Goal: Task Accomplishment & Management: Manage account settings

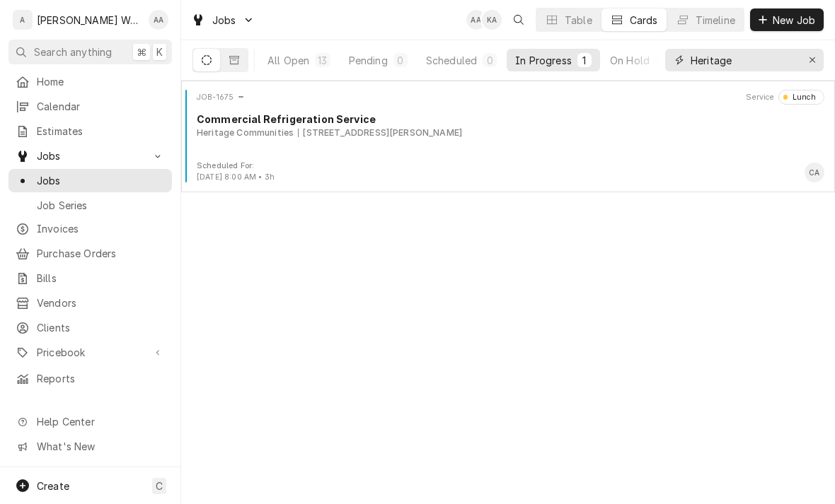
click at [794, 61] on input "Heritage" at bounding box center [743, 60] width 106 height 23
click at [811, 56] on icon "Erase input" at bounding box center [812, 60] width 8 height 10
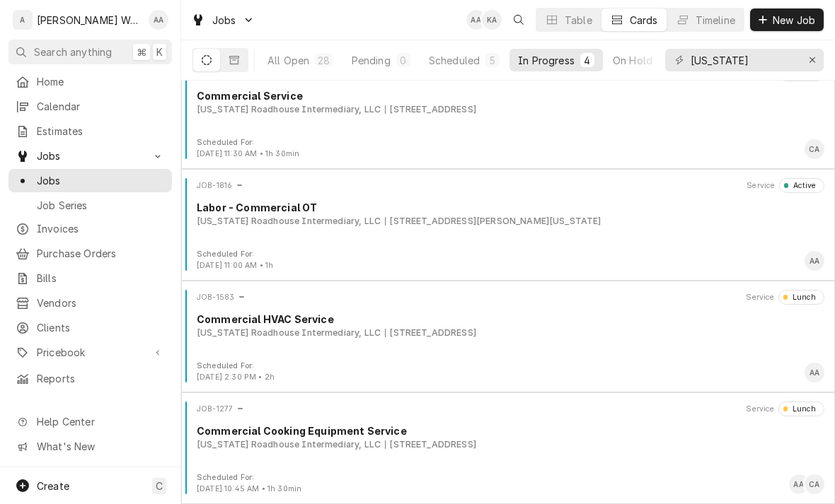
scroll to position [23, 0]
type input "Texas"
click at [245, 225] on div "[US_STATE] Roadhouse Intermediary, LLC" at bounding box center [289, 221] width 184 height 13
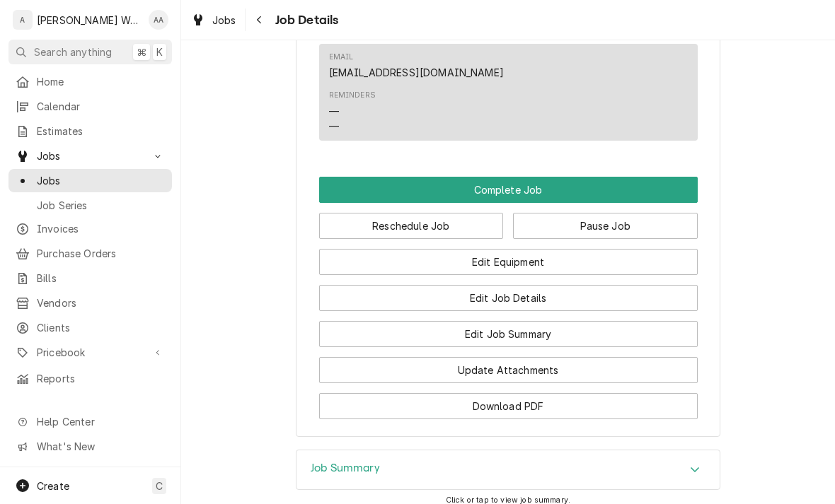
scroll to position [971, 0]
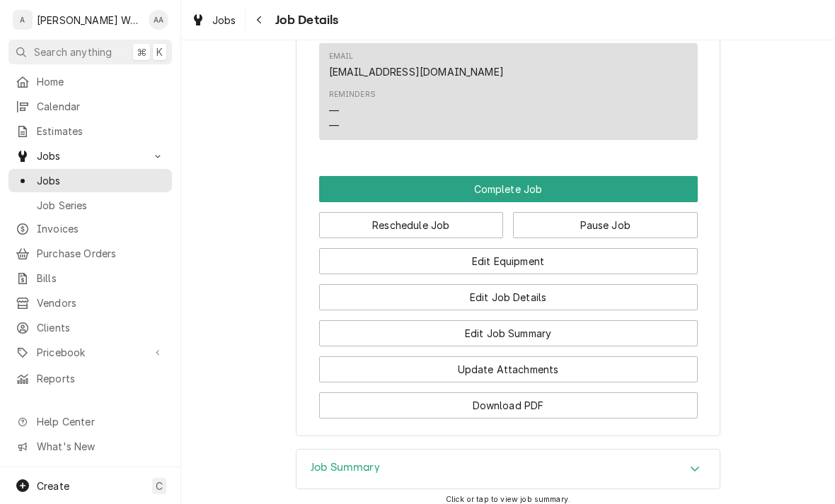
click at [628, 320] on button "Edit Job Summary" at bounding box center [508, 333] width 378 height 26
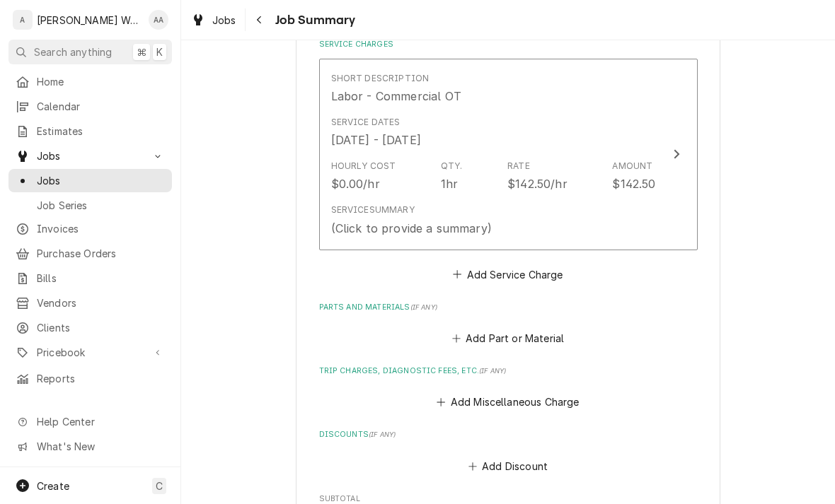
scroll to position [345, 0]
click at [657, 201] on button "Short Description Labor - Commercial OT Service Dates Sep 15, 2025 - Sep 16, 20…" at bounding box center [508, 155] width 378 height 192
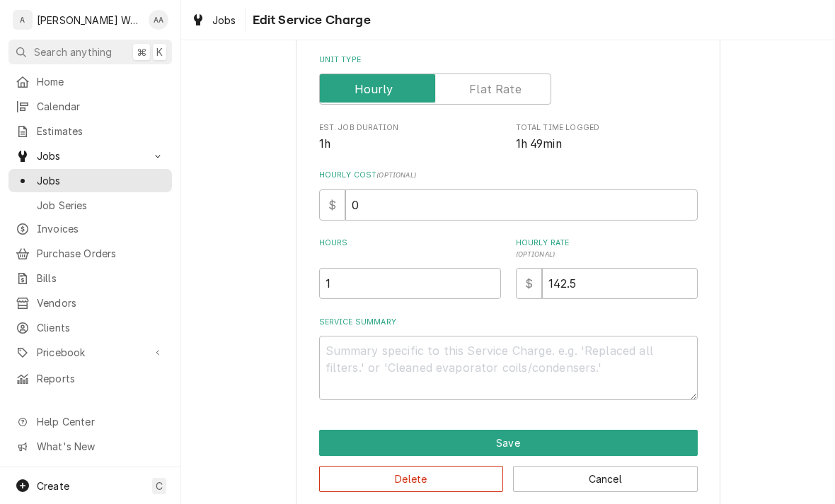
type textarea "x"
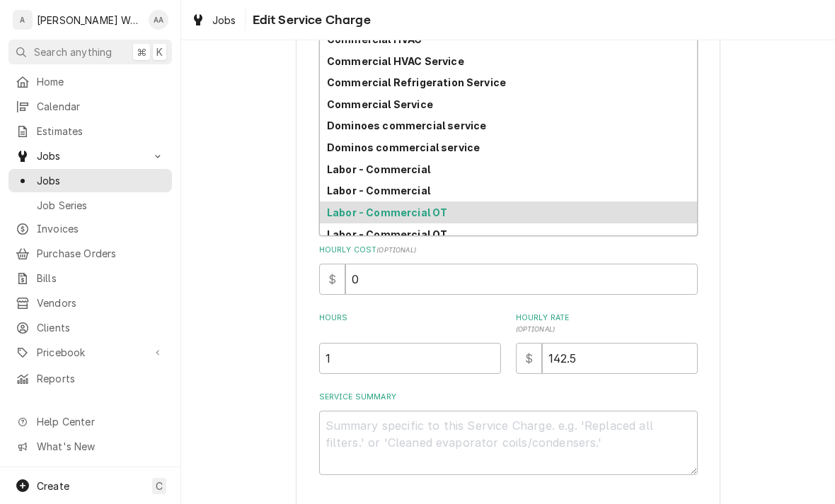
scroll to position [40, 0]
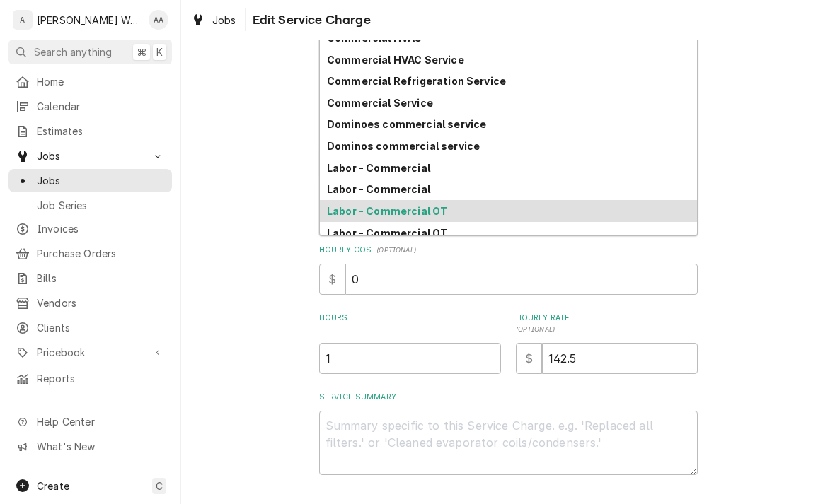
click at [339, 170] on strong "Labor - Commercial" at bounding box center [378, 168] width 103 height 12
type input "commercial"
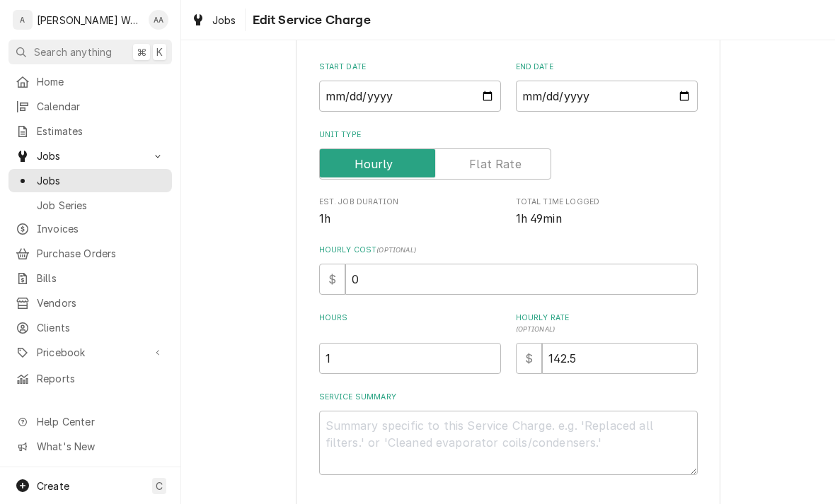
type textarea "x"
click at [355, 362] on input "1" at bounding box center [410, 358] width 182 height 31
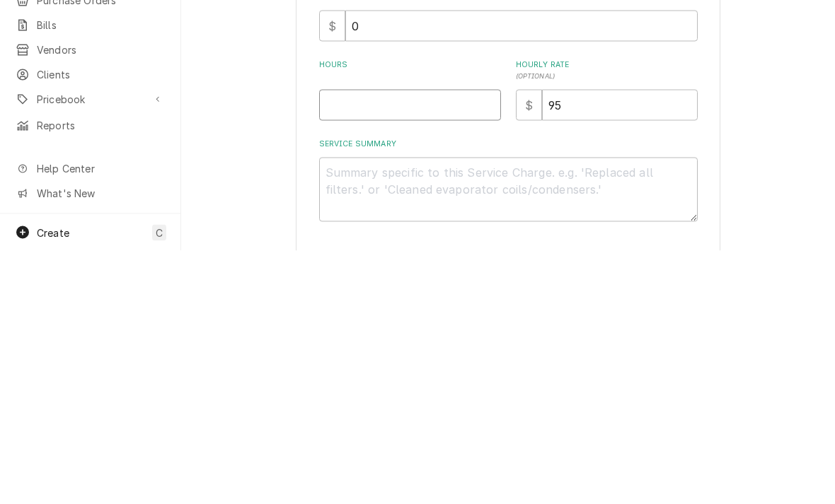
type textarea "x"
type input "2"
type textarea "x"
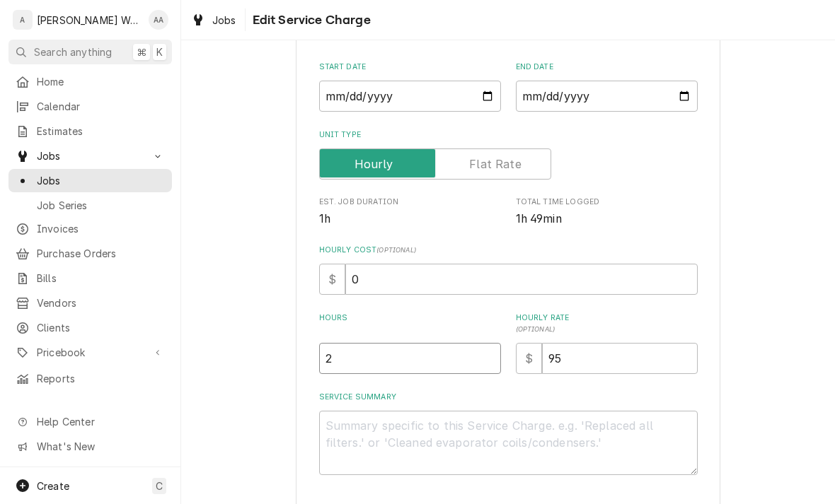
type input "2"
click at [351, 427] on textarea "Service Summary" at bounding box center [508, 443] width 378 height 64
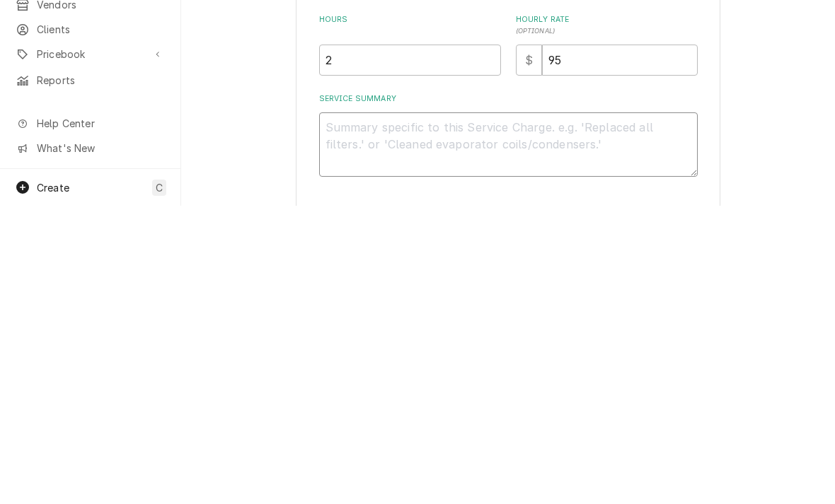
type textarea "x"
type textarea "Re"
type textarea "x"
type textarea "Rep"
type textarea "x"
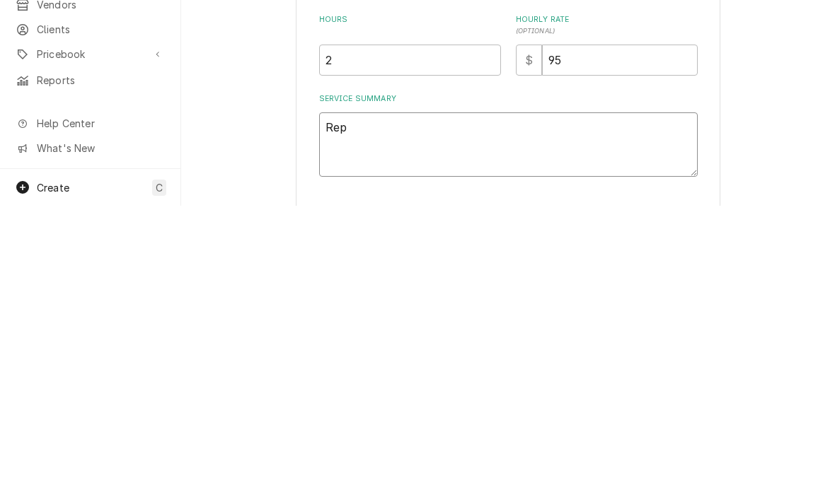
type textarea "Repa"
type textarea "x"
type textarea "Repai"
type textarea "x"
type textarea "Repair"
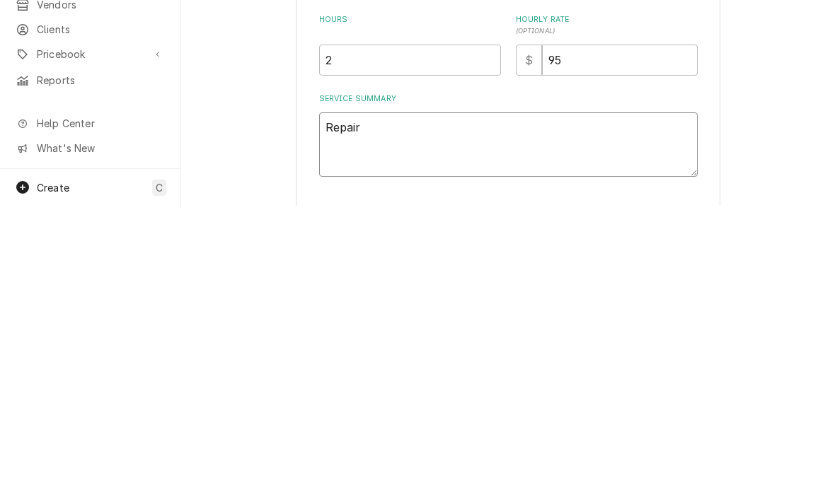
type textarea "x"
type textarea "Repaire"
type textarea "x"
type textarea "Repaired"
type textarea "x"
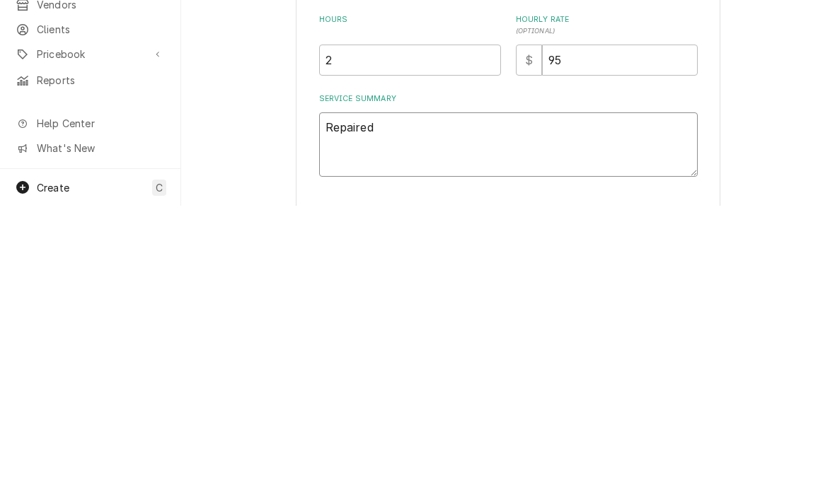
type textarea "Repaired"
type textarea "x"
type textarea "Repaired w"
type textarea "x"
type textarea "Repaired wa"
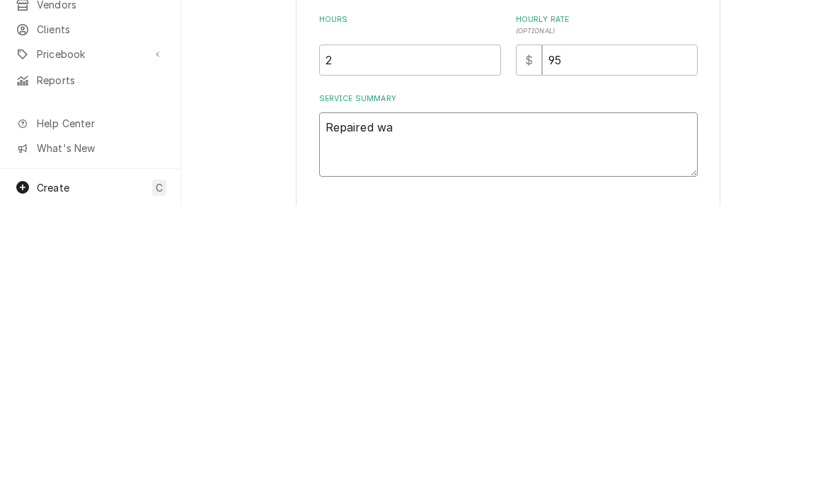
type textarea "x"
type textarea "Repaired wat"
type textarea "x"
type textarea "Repaired wate"
type textarea "x"
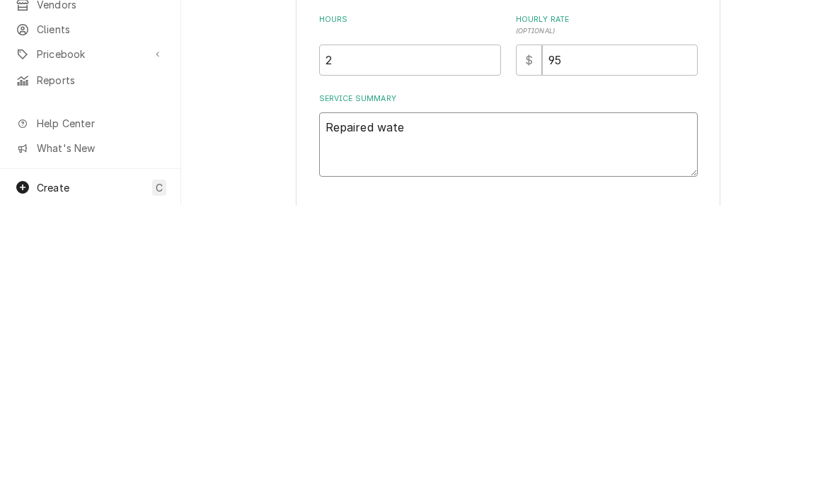
type textarea "Repaired water"
type textarea "x"
type textarea "Repaired water"
type textarea "x"
type textarea "Repaired water l"
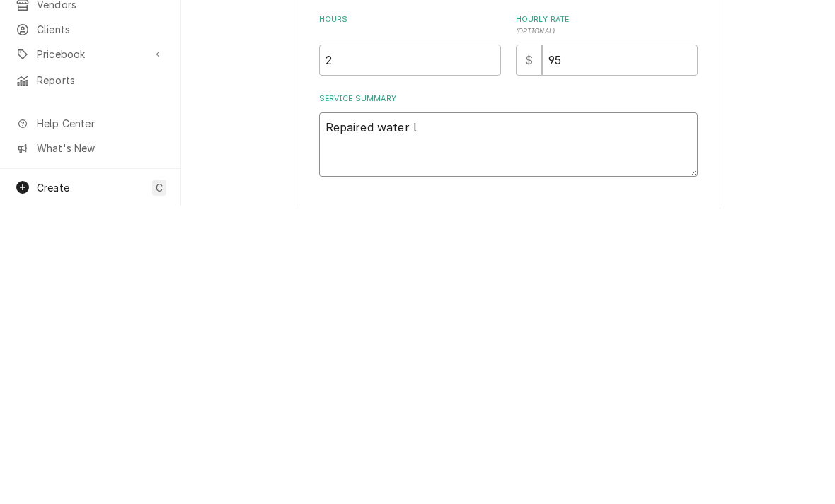
type textarea "x"
type textarea "Repaired water le"
type textarea "x"
type textarea "Repaired water lea"
type textarea "x"
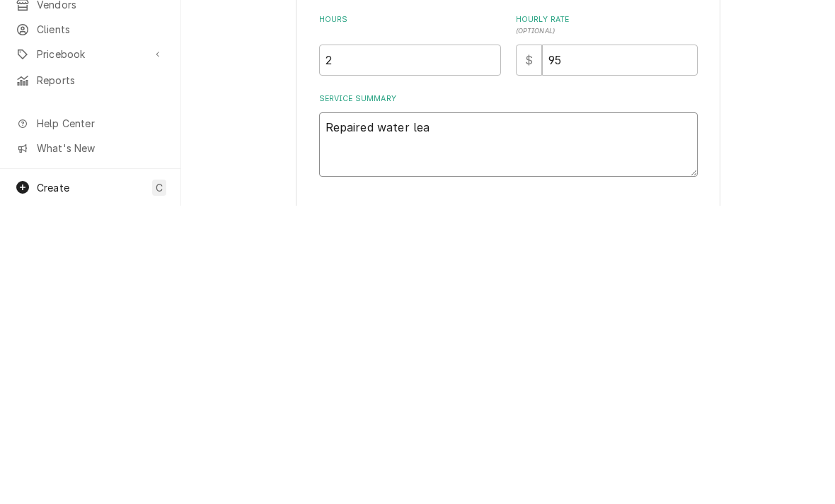
type textarea "Repaired water leak"
type textarea "x"
type textarea "Repaired water leak o"
type textarea "x"
type textarea "Repaired water leak onp"
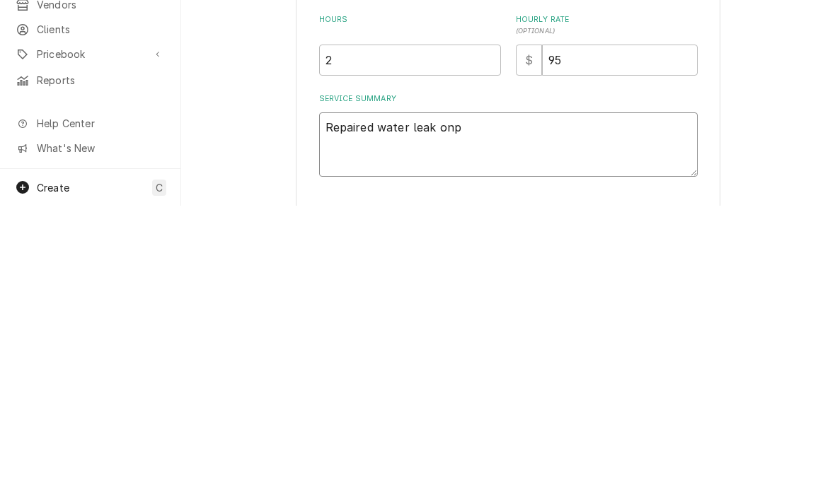
type textarea "x"
type textarea "Repaired water leak onpre"
type textarea "x"
type textarea "Repaired water leak onpr"
type textarea "x"
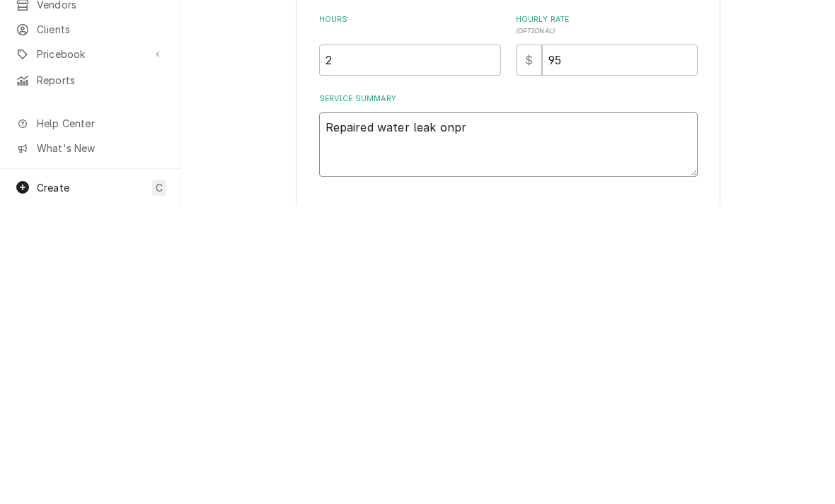
type textarea "Repaired water leak onp"
type textarea "x"
type textarea "Repaired water leak on"
type textarea "x"
type textarea "Repaired water leak on"
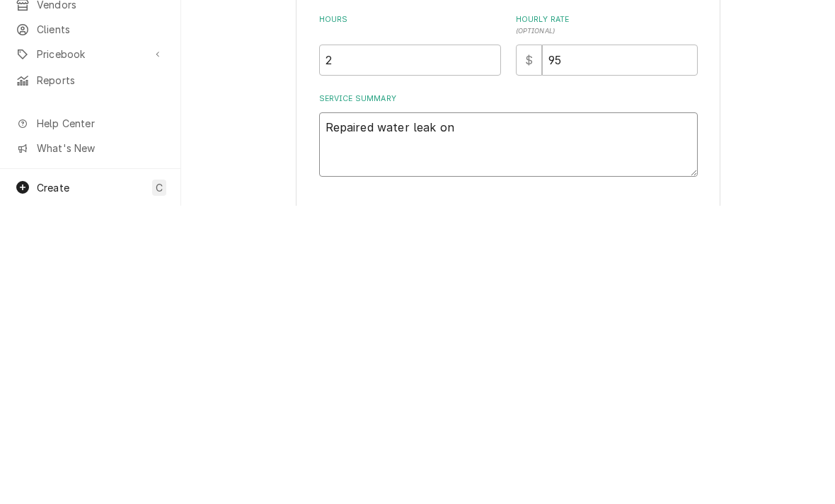
type textarea "x"
type textarea "Repaired water leak on p"
type textarea "x"
type textarea "Repaired water leak on pr"
type textarea "x"
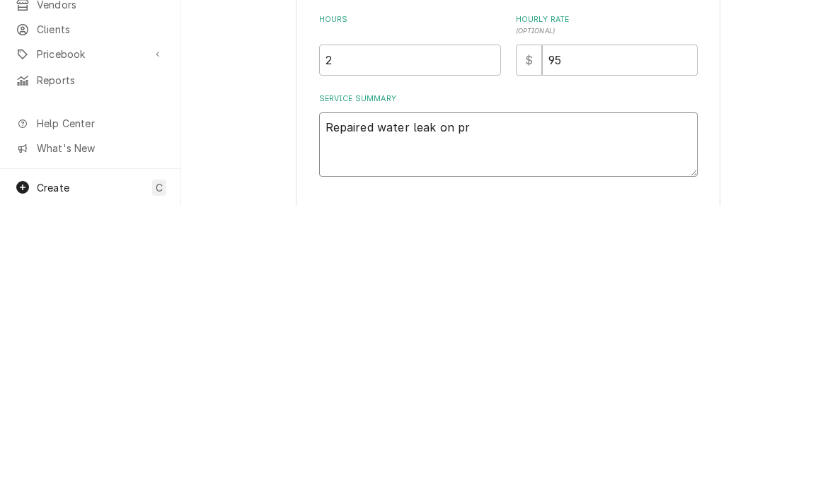
type textarea "Repaired water leak on pre"
type textarea "x"
type textarea "Repaired water leak on pre"
type textarea "x"
type textarea "Repaired water leak on pre w"
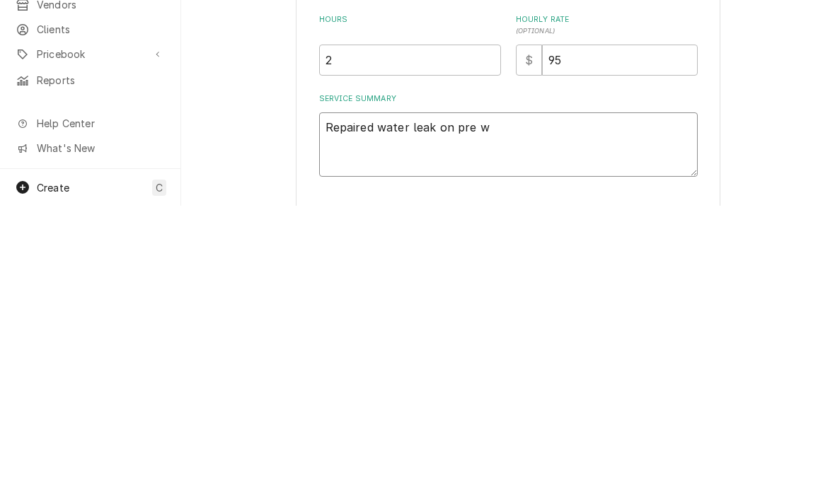
type textarea "x"
type textarea "Repaired water leak on pre wa"
type textarea "x"
type textarea "Repaired water leak on pre was"
type textarea "x"
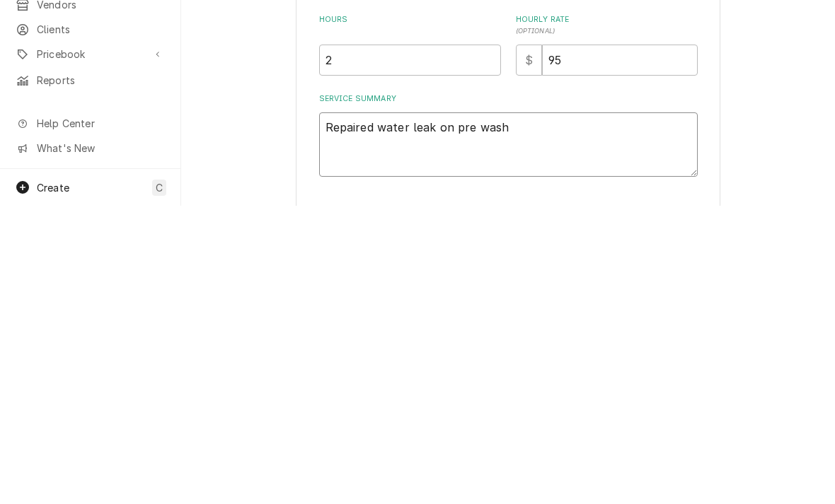
type textarea "Repaired water leak on pre wash"
type textarea "x"
type textarea "Repaired water leak on pre wash h"
type textarea "x"
type textarea "Repaired water leak on pre wash hos"
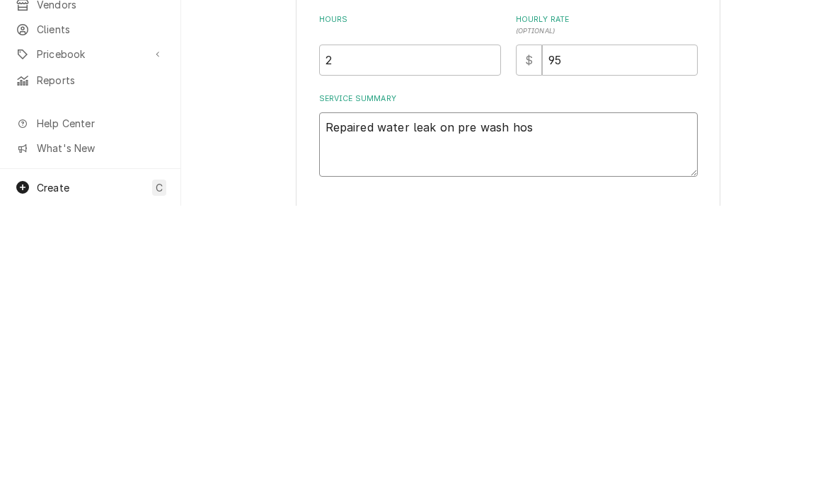
type textarea "x"
type textarea "Repaired water leak on pre wash hose"
type textarea "x"
type textarea "Repaired water leak on pre wash hose"
type textarea "x"
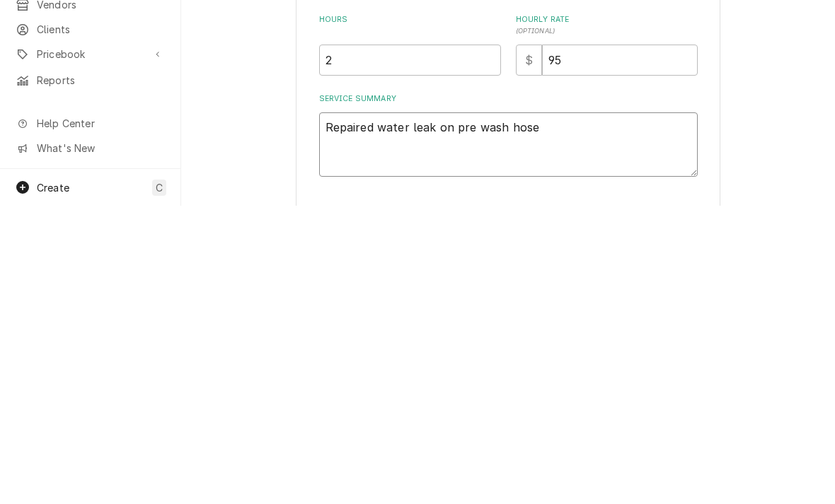
type textarea "Repaired water leak on pre wash hose."
type textarea "x"
click at [460, 411] on textarea "Repaired water leak on pre wash hose." at bounding box center [508, 443] width 378 height 64
type textarea "Repaired water leak on dpre wash hose."
type textarea "x"
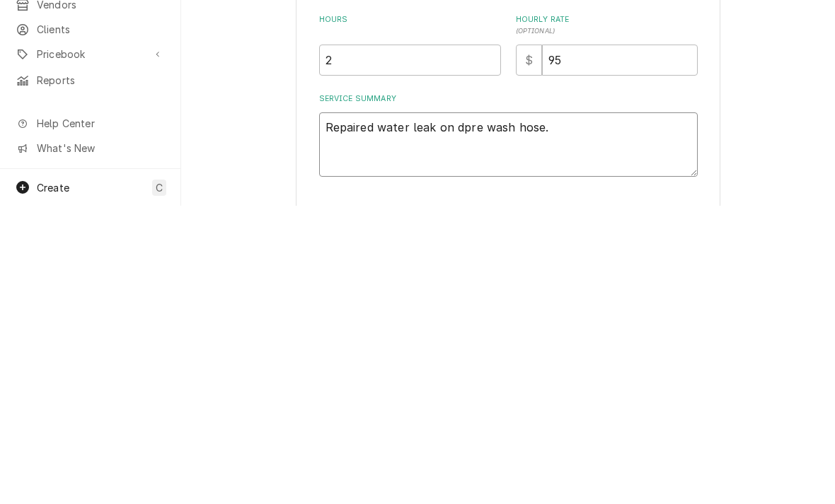
type textarea "Repaired water leak on dipre wash hose."
type textarea "x"
type textarea "Repaired water leak on dispre wash hose."
type textarea "x"
type textarea "Repaired water leak on dishpre wash hose."
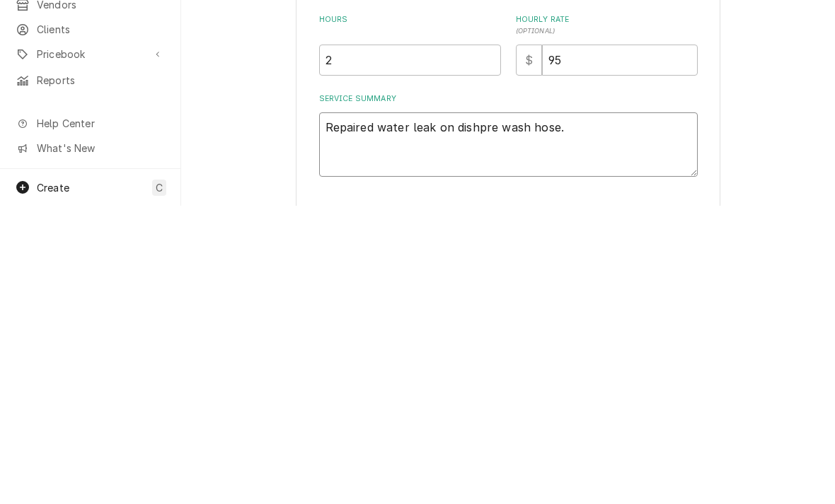
type textarea "x"
type textarea "Repaired water leak on dish pre wash hose."
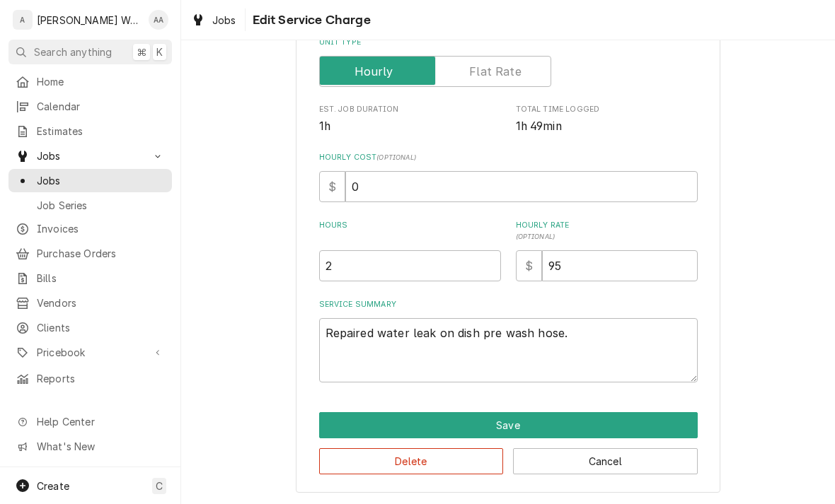
click at [332, 431] on button "Save" at bounding box center [508, 425] width 378 height 26
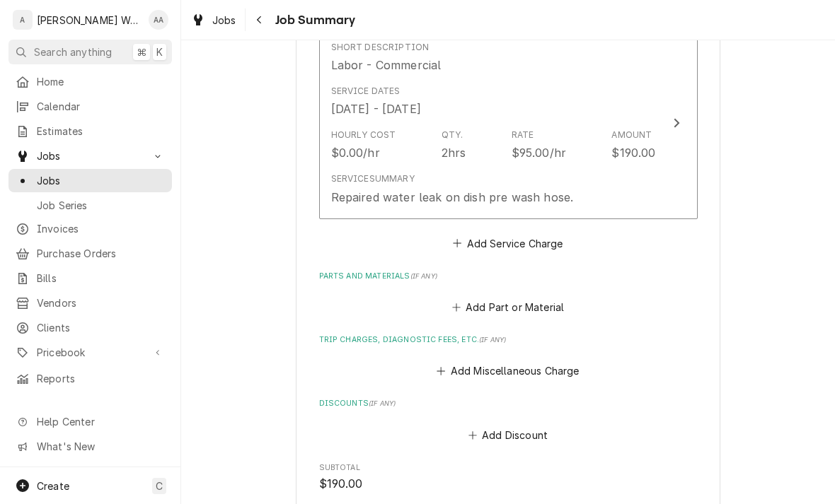
scroll to position [378, 0]
click at [559, 360] on button "Add Miscellaneous Charge" at bounding box center [507, 370] width 147 height 20
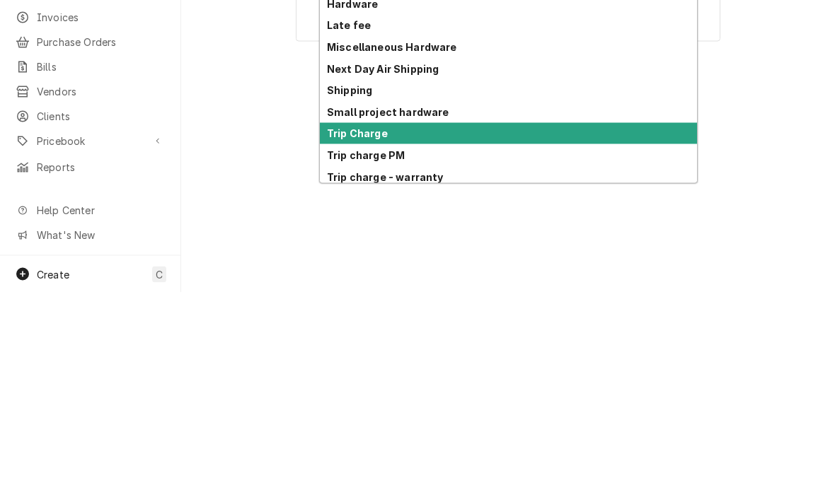
click at [516, 335] on div "Trip Charge" at bounding box center [508, 346] width 377 height 22
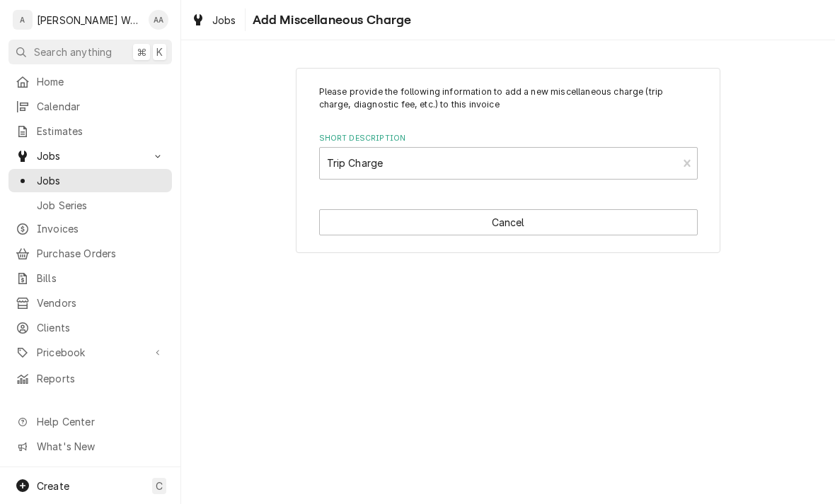
type textarea "x"
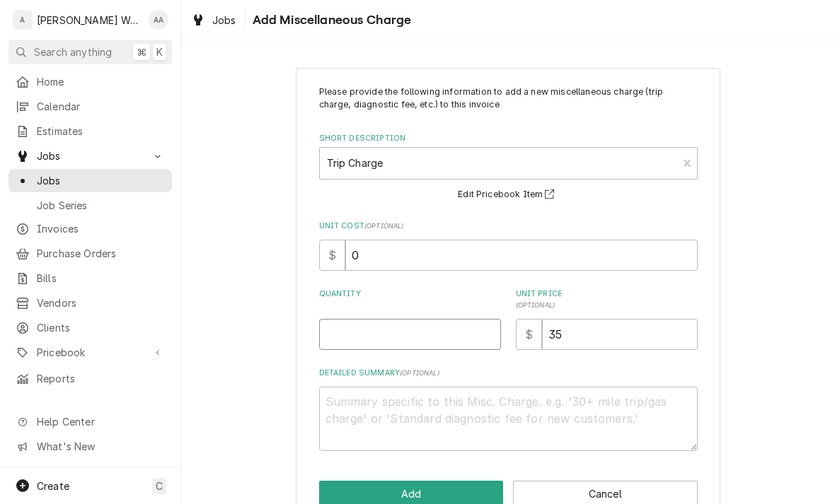
click at [331, 332] on input "Quantity" at bounding box center [410, 334] width 182 height 31
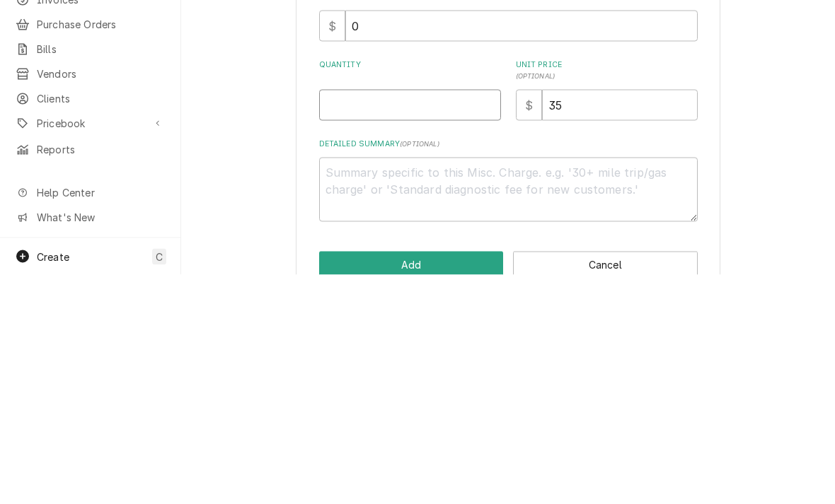
type input "1"
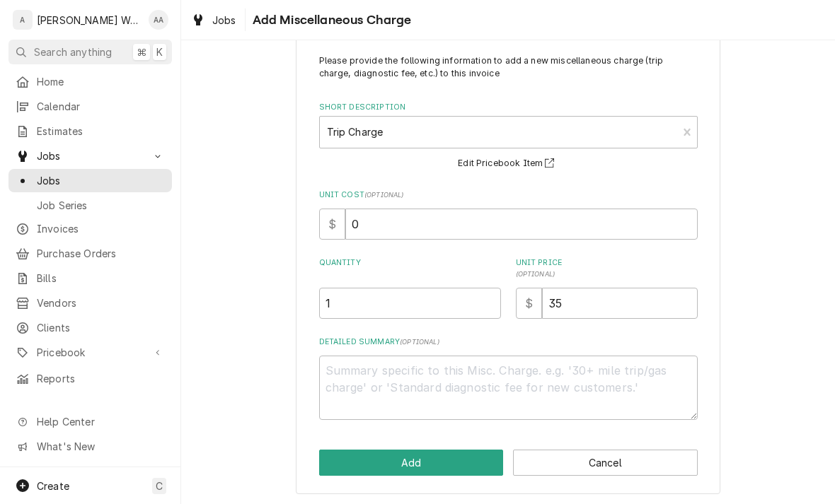
click at [455, 456] on button "Add" at bounding box center [411, 463] width 185 height 26
type textarea "x"
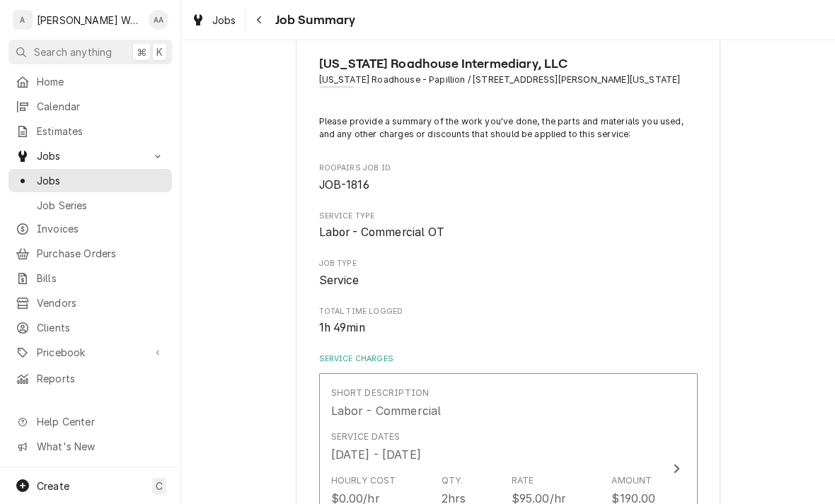
scroll to position [378, 0]
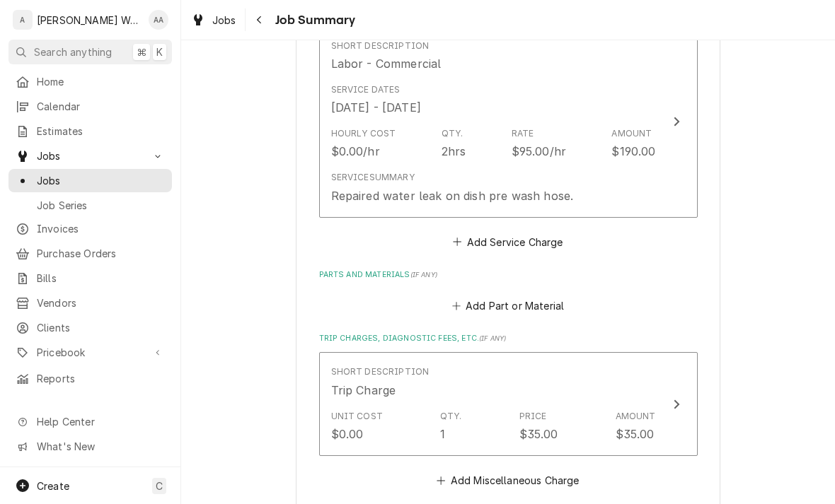
click at [545, 300] on button "Add Part or Material" at bounding box center [507, 306] width 117 height 20
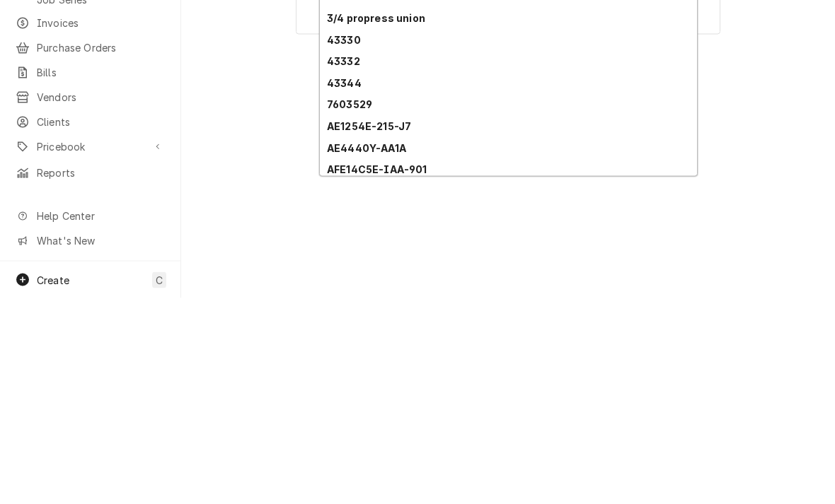
type input "press"
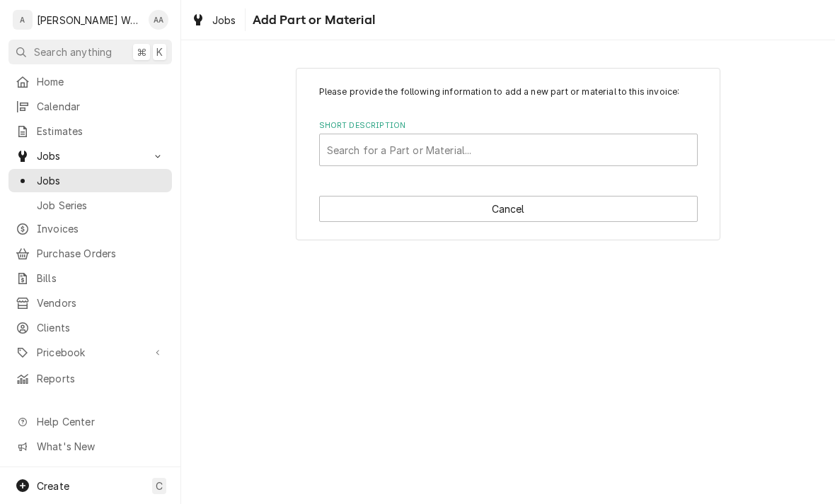
click at [256, 362] on div "Please provide the following information to add a new part or material to this …" at bounding box center [508, 272] width 654 height 464
click at [342, 149] on div "Search for a Part or Material..." at bounding box center [508, 150] width 363 height 15
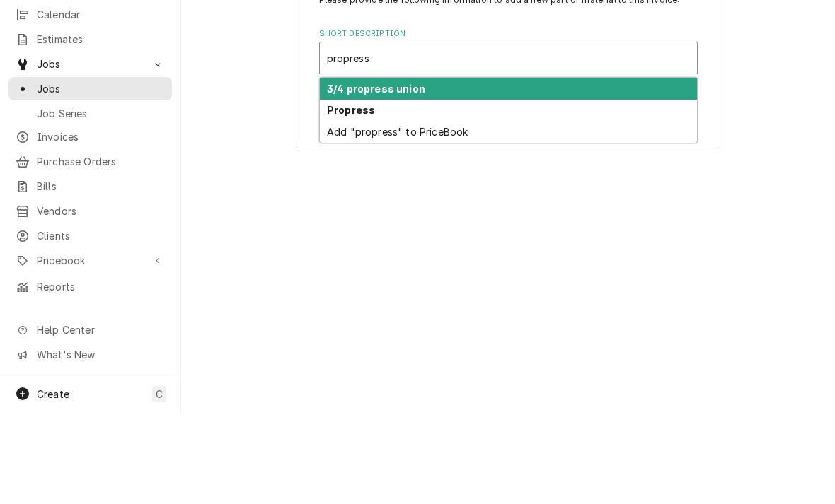
click at [343, 196] on strong "Propress" at bounding box center [351, 202] width 48 height 12
type input "propress"
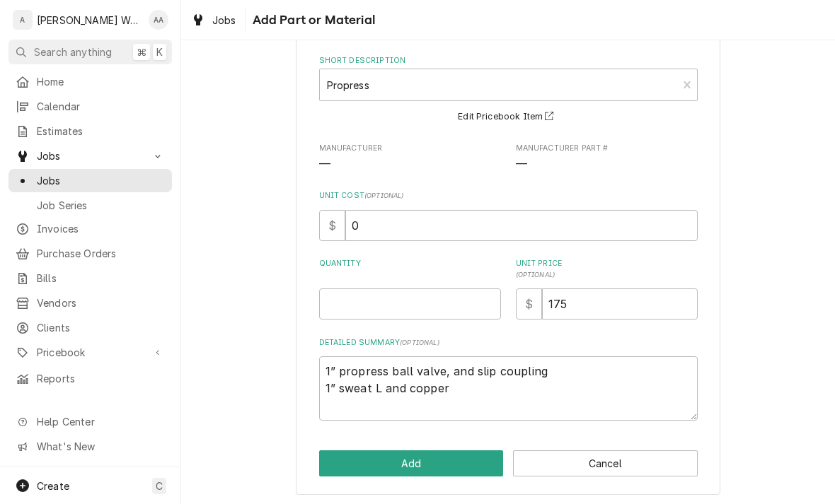
scroll to position [65, 0]
click at [458, 389] on textarea "1” propress ball valve, and slip coupling 1” sweat L and copper" at bounding box center [508, 388] width 378 height 64
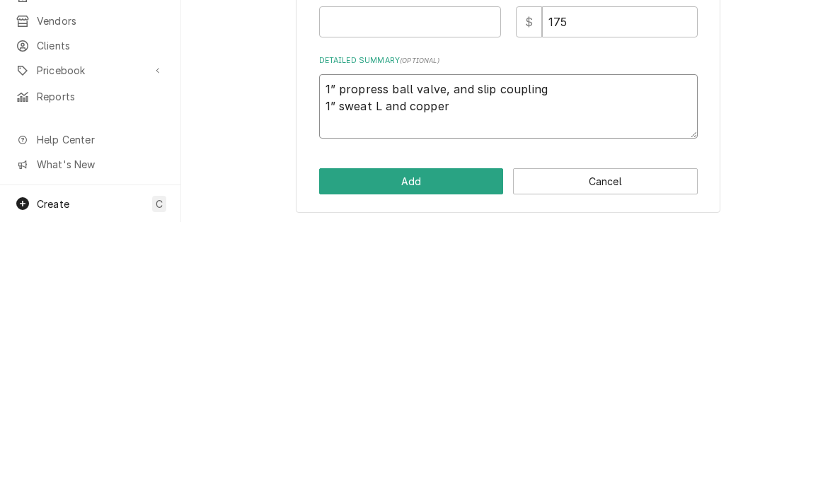
type textarea "x"
type textarea "12"
type textarea "x"
type textarea "12”"
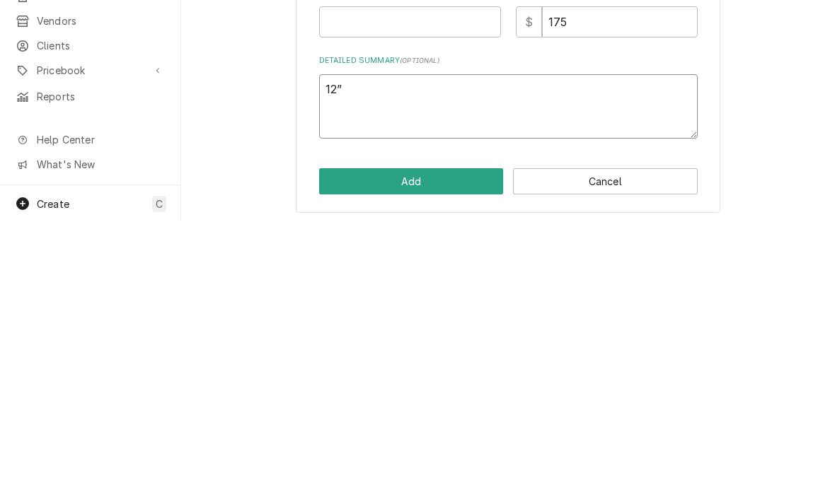
type textarea "x"
type textarea "1"
type textarea "x"
type textarea "1/"
type textarea "x"
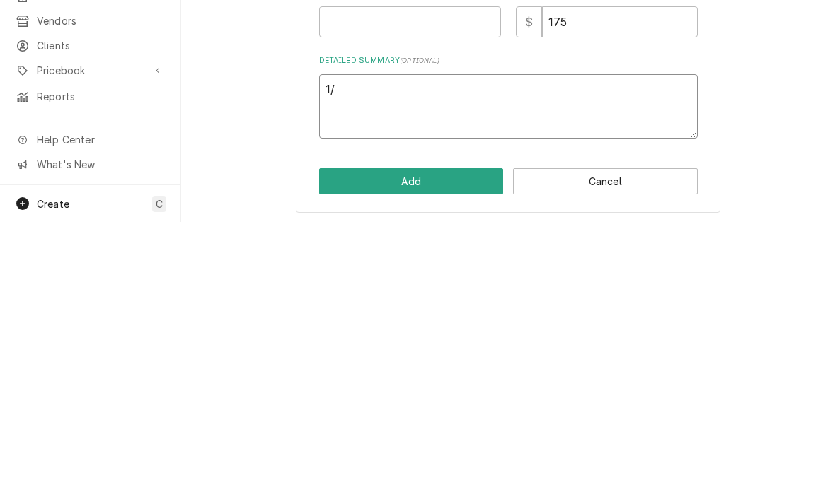
type textarea "1/2"
type textarea "x"
type textarea "1/2”"
type textarea "x"
type textarea "1/2” c"
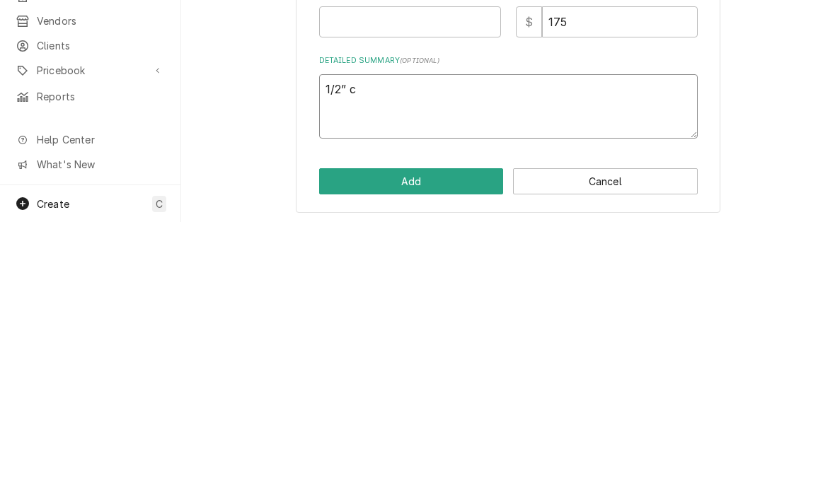
type textarea "x"
type textarea "1/2” co"
type textarea "x"
type textarea "1/2” cou"
type textarea "x"
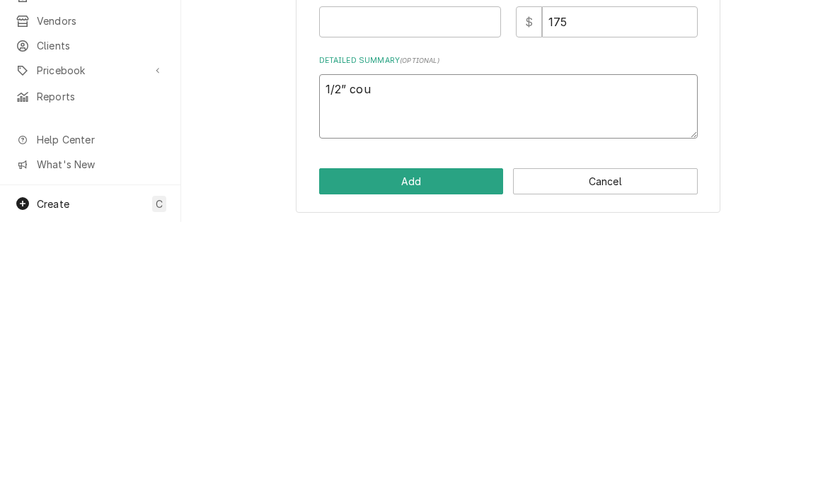
type textarea "1/2” coup"
type textarea "x"
type textarea "1/2” coupl"
type textarea "x"
type textarea "1/2” coupli"
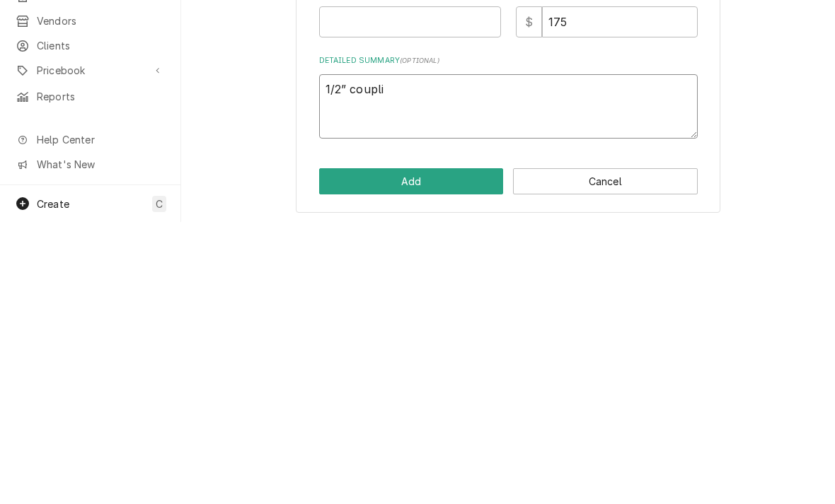
type textarea "x"
type textarea "1/2” couplin"
type textarea "x"
type textarea "1/2” coupling"
type textarea "x"
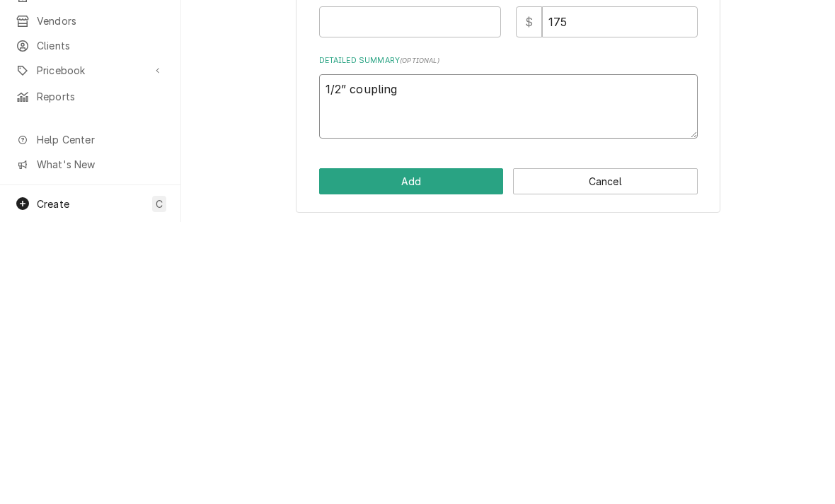
type textarea "1/2” couplings"
type textarea "x"
type textarea "1/2” couplings"
type textarea "x"
type textarea "1/2” couplings x"
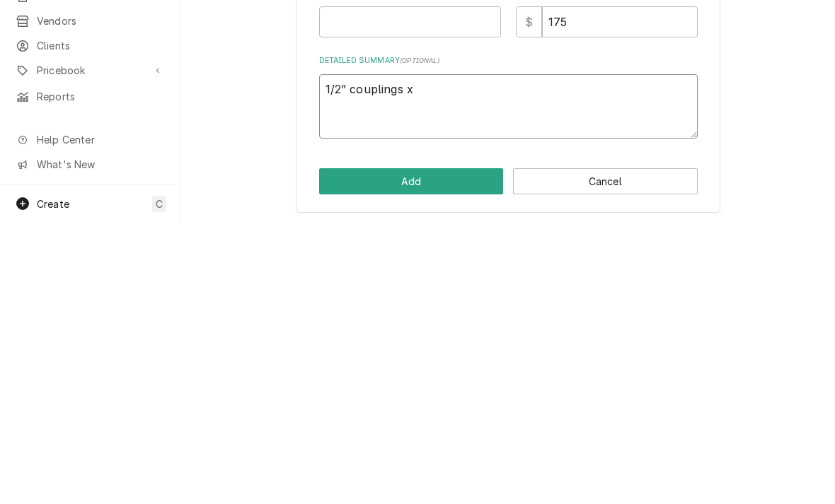
type textarea "x"
type textarea "1/2” couplings x2"
type textarea "x"
type textarea "1/2” couplings x2 1"
type textarea "x"
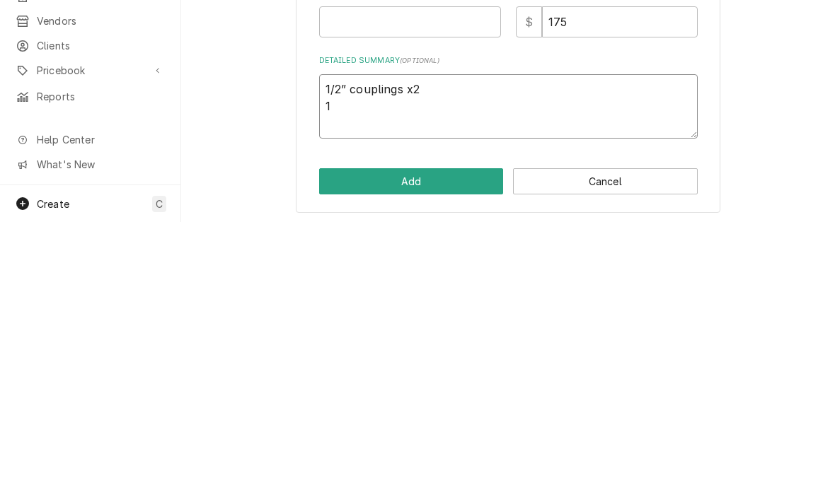
type textarea "1/2” couplings x2 1/"
type textarea "x"
type textarea "1/2” couplings x2 1/2"
type textarea "x"
type textarea "1/2” couplings x2 1/2”"
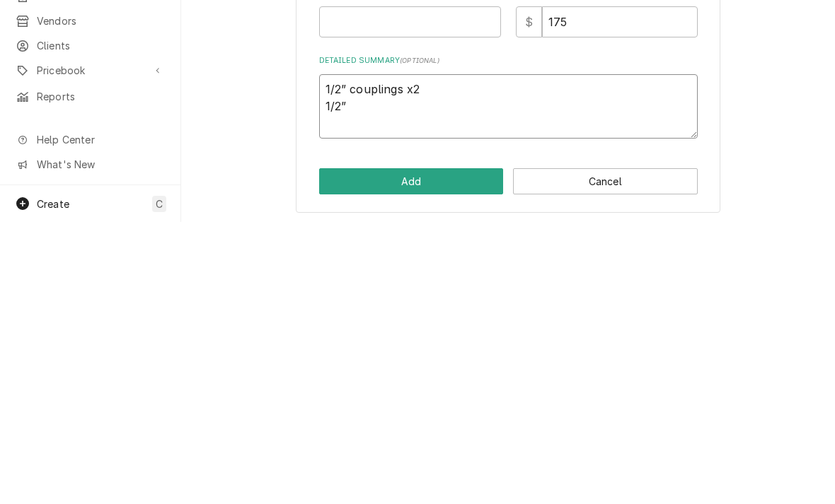
type textarea "x"
type textarea "1/2” couplings x2 1/2” c"
type textarea "x"
type textarea "1/2” couplings x2 1/2” co"
type textarea "x"
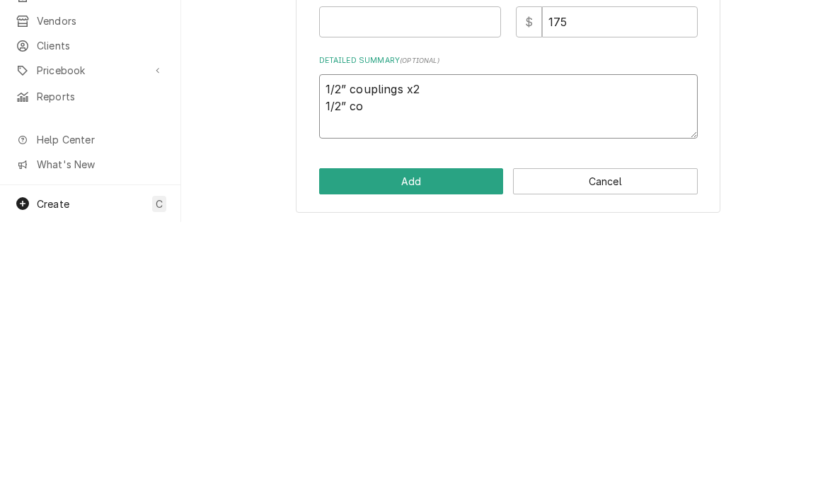
type textarea "1/2” couplings x2 1/2” cop"
type textarea "x"
type textarea "1/2” couplings x2 1/2” coppe"
type textarea "x"
type textarea "1/2” couplings x2 1/2” copper"
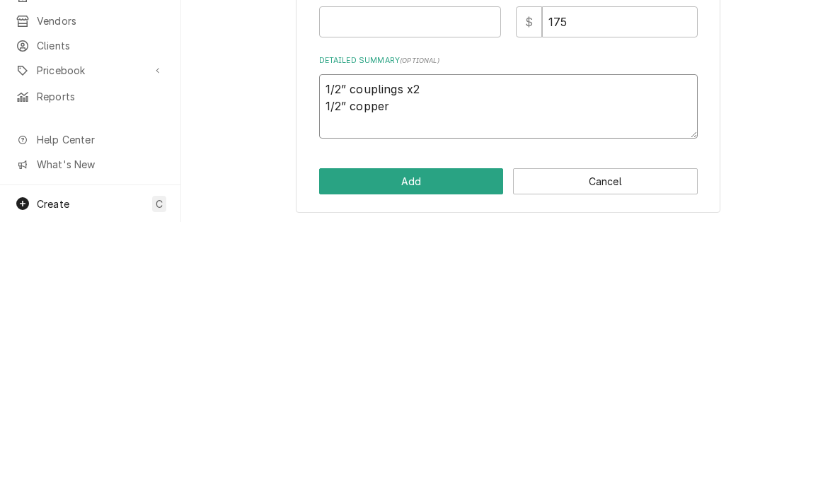
type textarea "x"
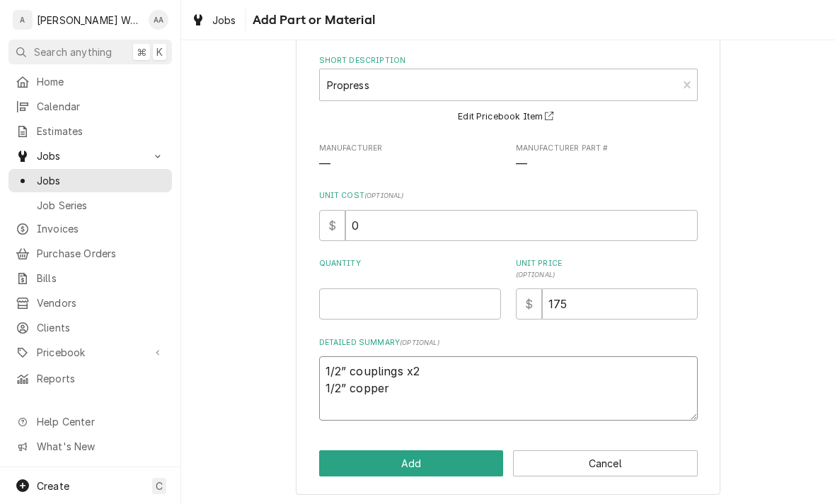
type textarea "1/2” couplings x2 1/2” copper"
click at [640, 291] on input "175" at bounding box center [620, 304] width 156 height 31
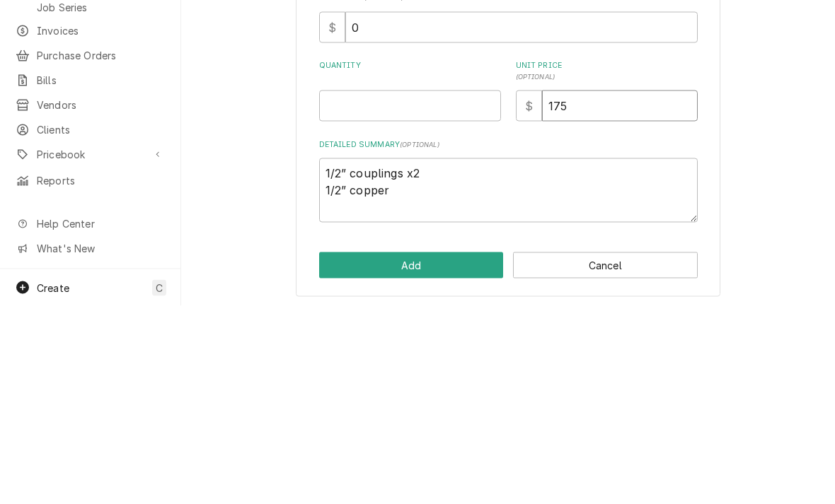
click at [579, 289] on input "175" at bounding box center [620, 304] width 156 height 31
click at [578, 289] on input "175" at bounding box center [620, 304] width 156 height 31
click at [592, 289] on input "175" at bounding box center [620, 304] width 156 height 31
type textarea "x"
type input "6"
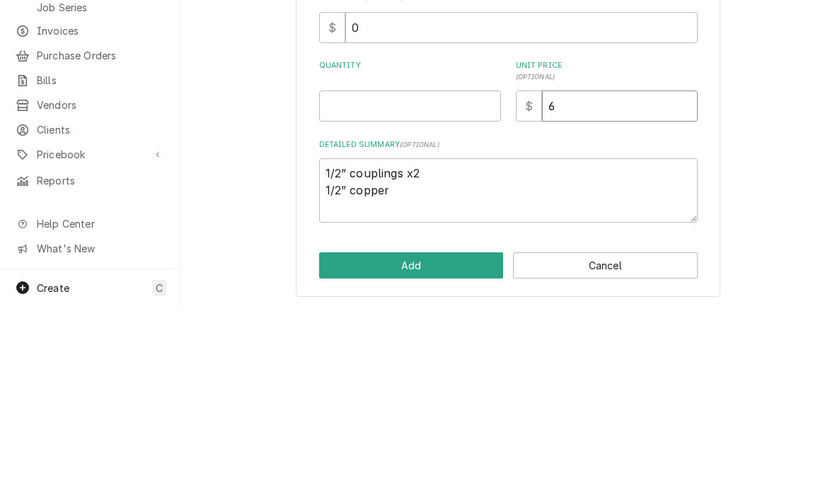
type textarea "x"
type input "62"
type textarea "x"
type input "62"
click at [343, 289] on input "Quantity" at bounding box center [410, 304] width 182 height 31
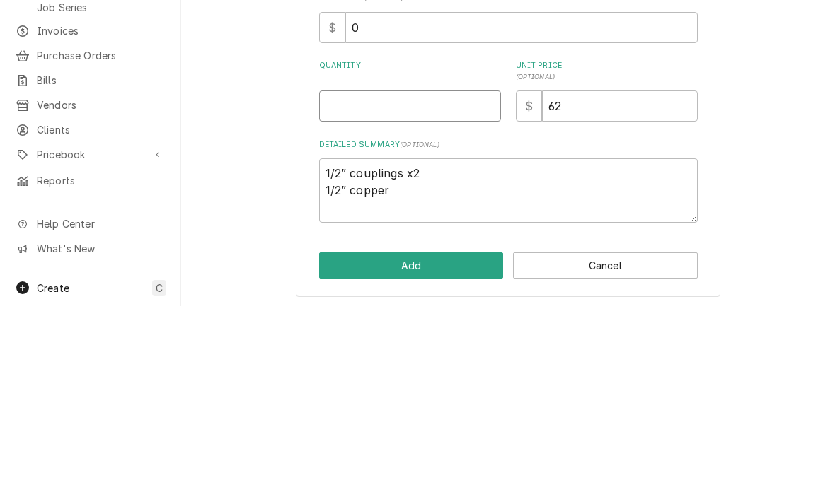
type input "1"
type textarea "x"
type input "1"
click at [327, 356] on textarea "1/2” couplings x2 1/2” copper" at bounding box center [508, 388] width 378 height 64
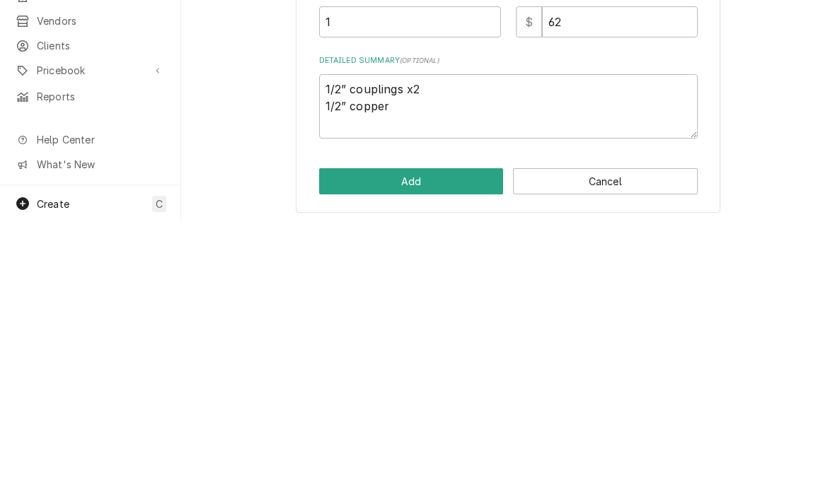
click at [344, 451] on button "Add" at bounding box center [411, 464] width 185 height 26
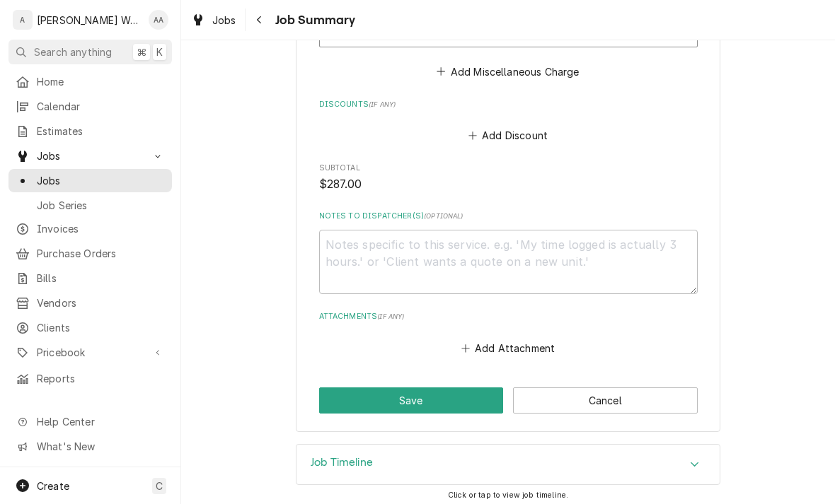
scroll to position [1003, 0]
click at [342, 393] on button "Save" at bounding box center [411, 401] width 185 height 26
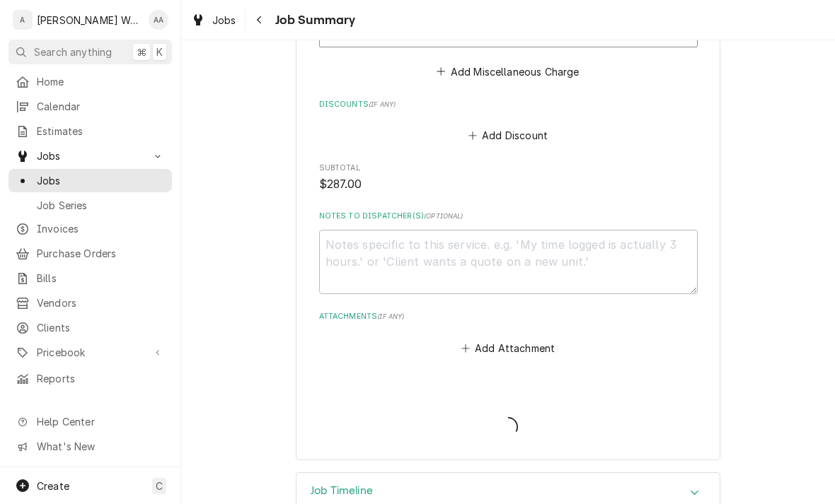
type textarea "x"
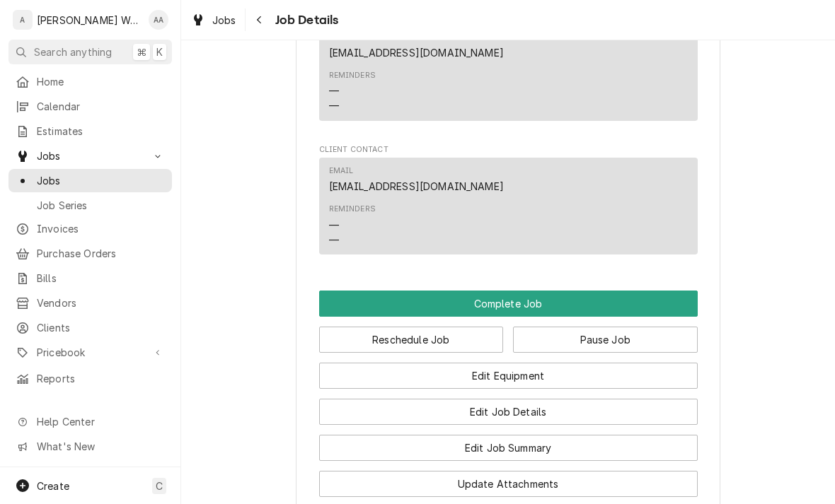
scroll to position [985, 0]
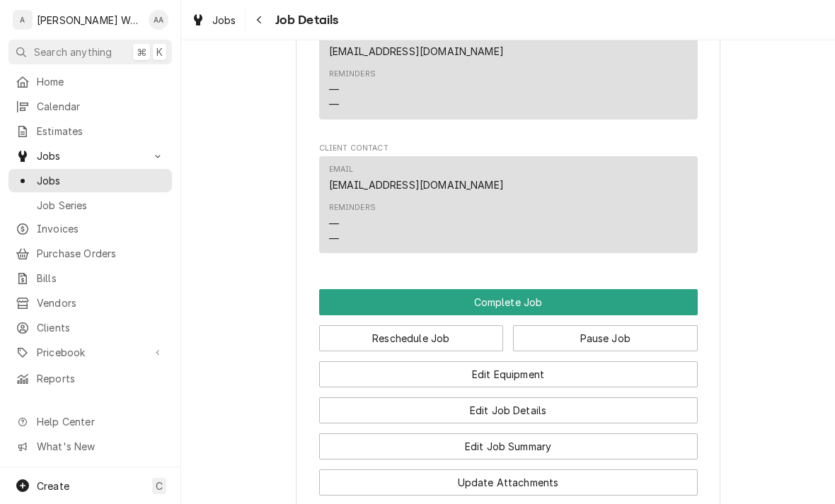
click at [359, 289] on button "Complete Job" at bounding box center [508, 302] width 378 height 26
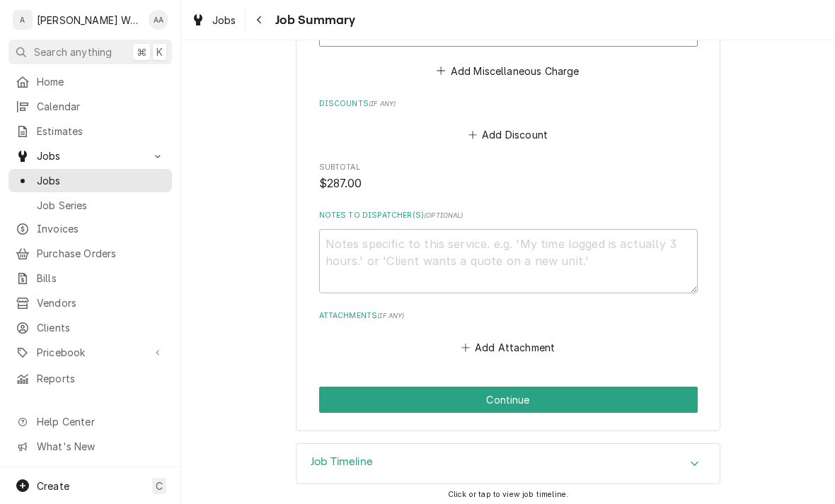
scroll to position [1003, 0]
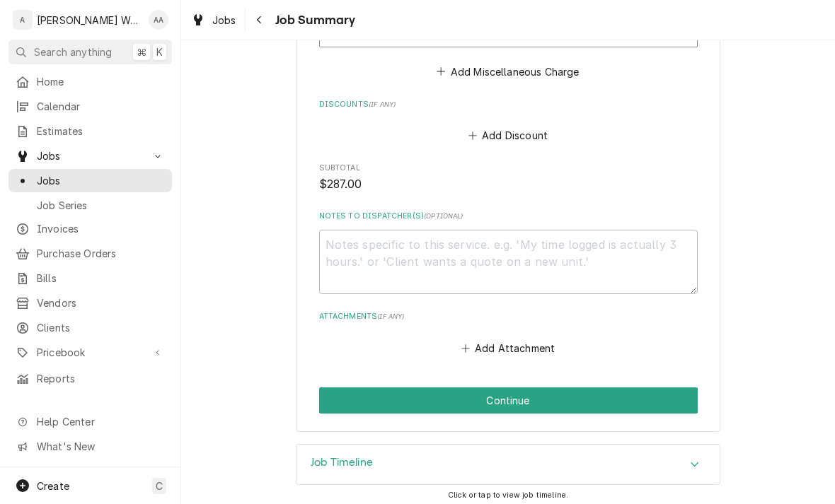
click at [371, 398] on button "Continue" at bounding box center [508, 401] width 378 height 26
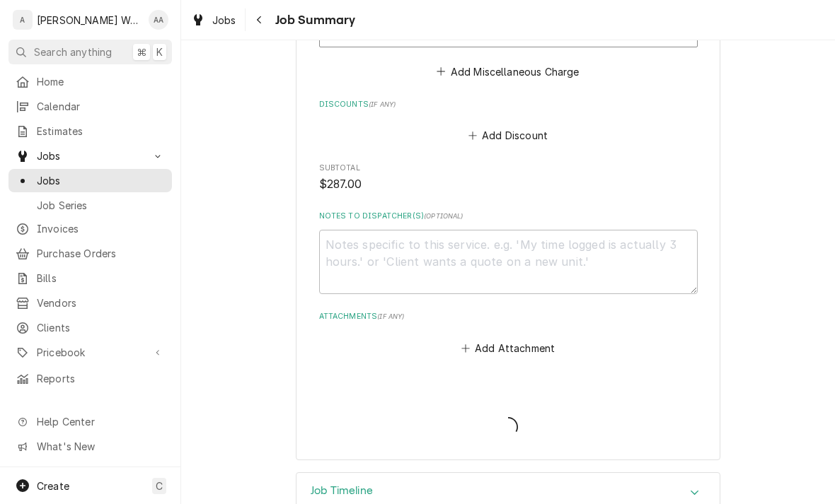
type textarea "x"
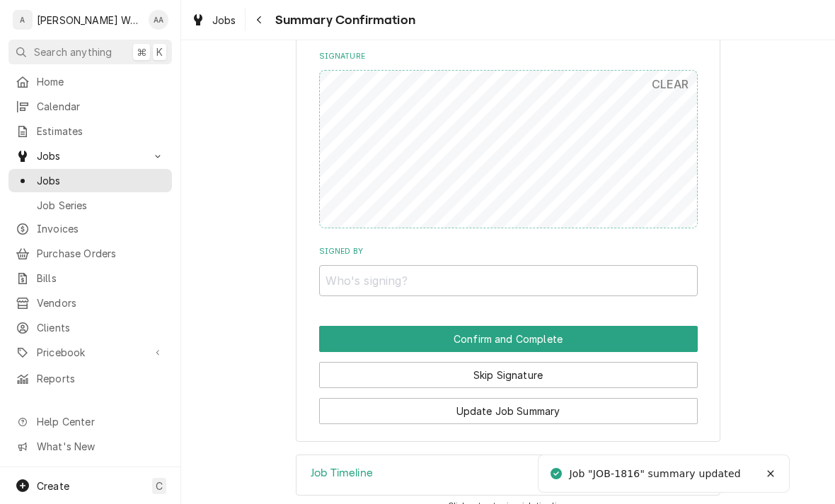
scroll to position [978, 0]
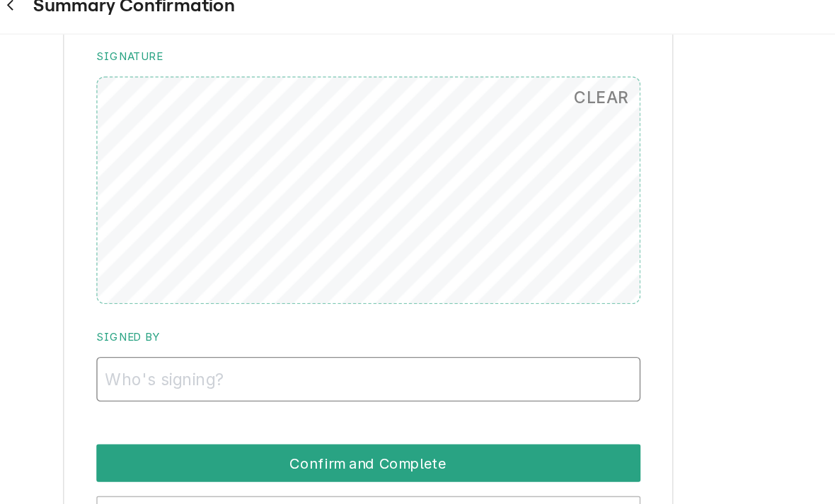
click at [319, 265] on input "Signed By" at bounding box center [508, 280] width 378 height 31
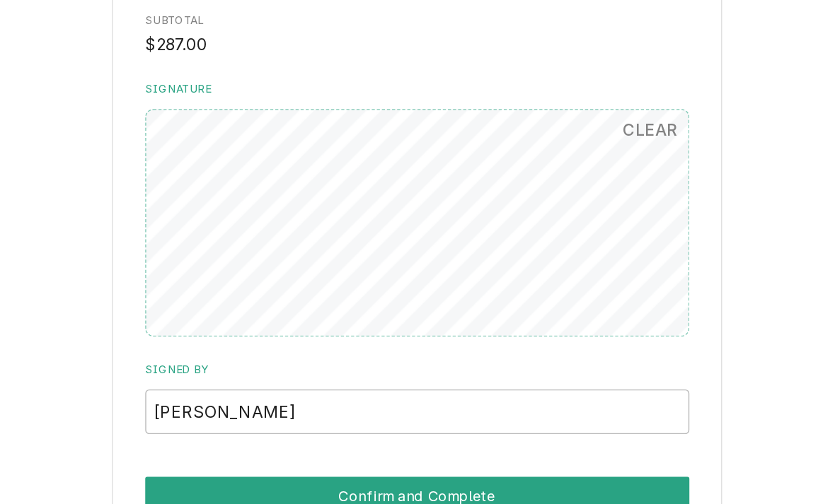
scroll to position [848, 0]
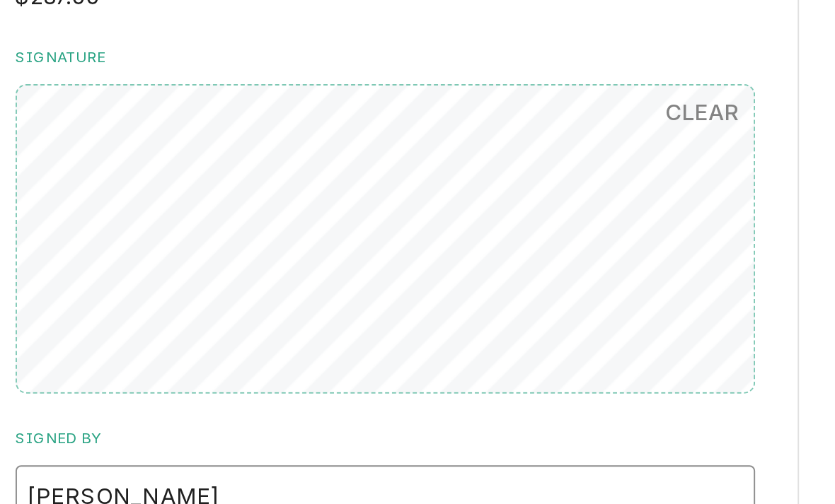
type input "[PERSON_NAME]"
click at [643, 199] on button "CLEAR" at bounding box center [670, 213] width 54 height 28
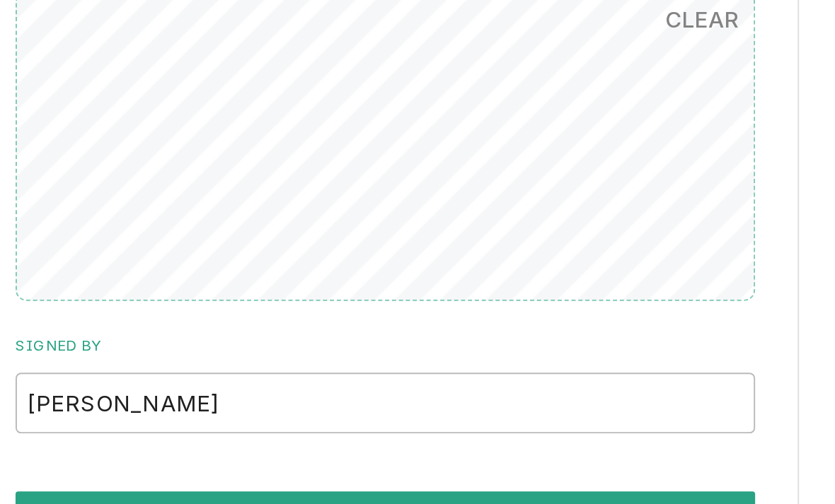
scroll to position [896, 0]
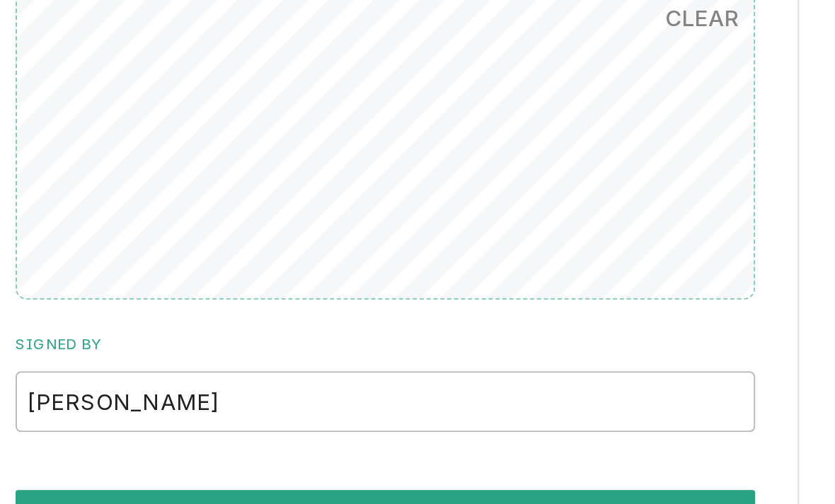
click at [319, 407] on button "Confirm and Complete" at bounding box center [508, 420] width 378 height 26
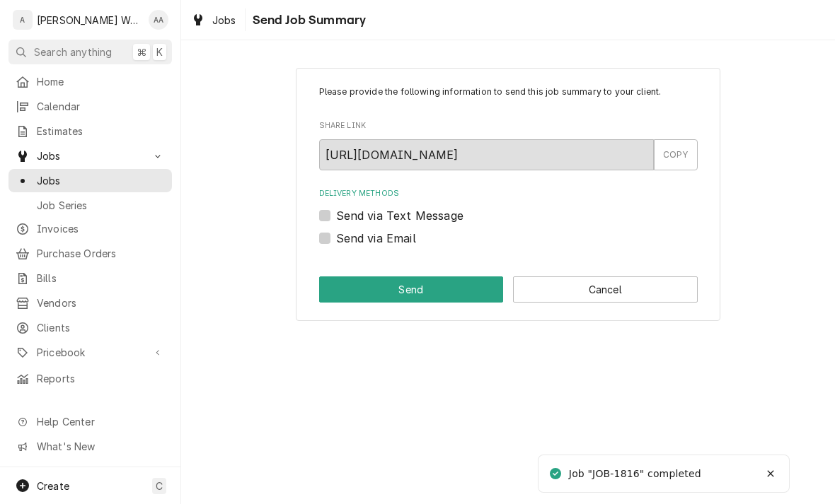
click at [658, 291] on button "Cancel" at bounding box center [605, 290] width 185 height 26
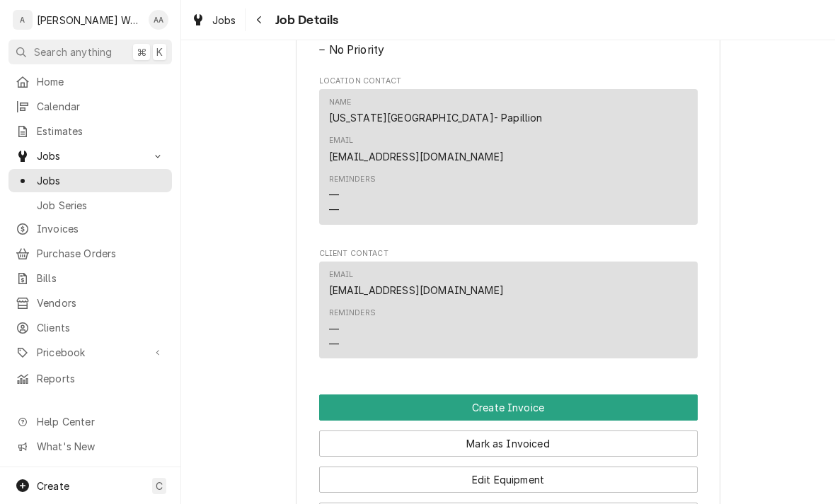
scroll to position [754, 0]
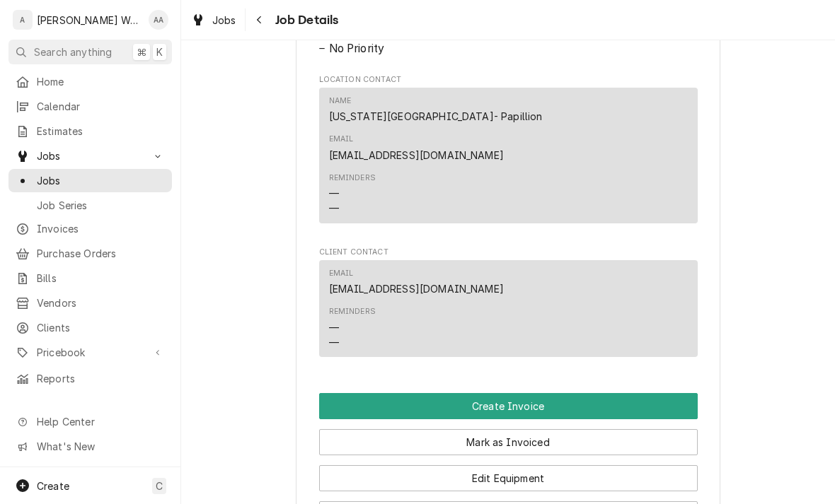
click at [657, 393] on button "Create Invoice" at bounding box center [508, 406] width 378 height 26
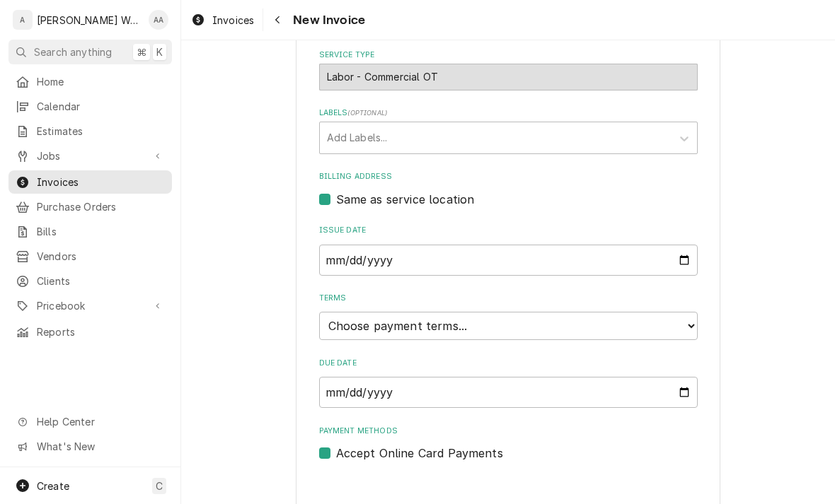
scroll to position [340, 0]
click at [674, 319] on select "Choose payment terms... Same Day Net 7 Net 14 Net 21 Net 30 Net 45 Net 60 Net 90" at bounding box center [508, 325] width 378 height 28
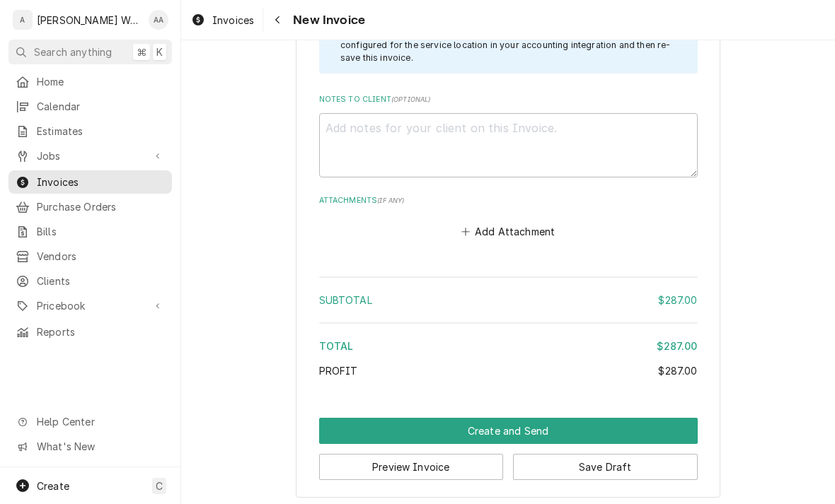
click at [685, 418] on button "Create and Send" at bounding box center [508, 431] width 378 height 26
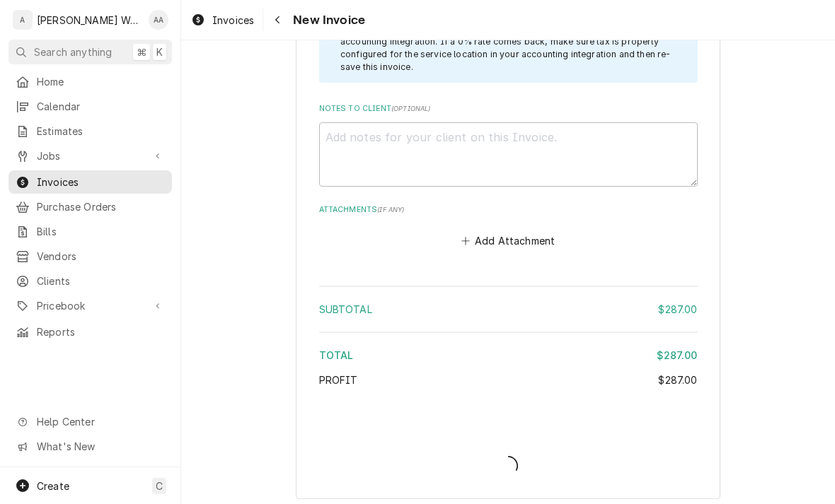
type textarea "x"
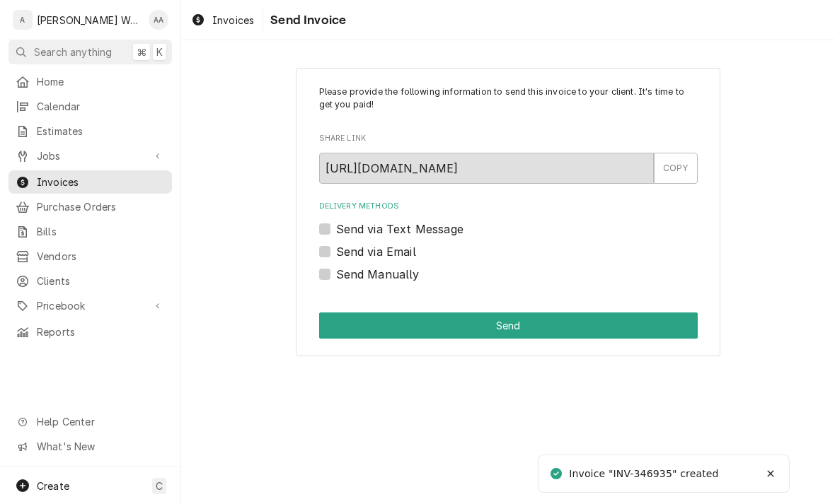
click at [336, 248] on label "Send via Email" at bounding box center [376, 251] width 80 height 17
click at [336, 248] on input "Send via Email" at bounding box center [525, 258] width 378 height 31
checkbox input "true"
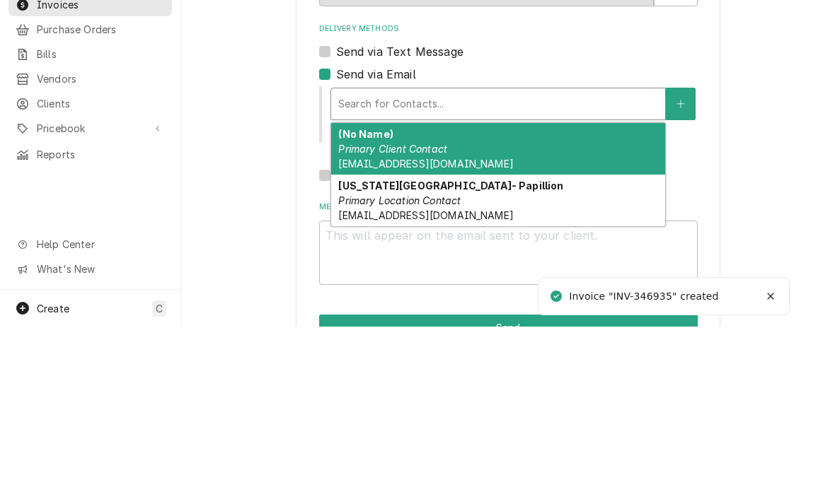
click at [355, 320] on em "Primary Client Contact" at bounding box center [392, 326] width 109 height 12
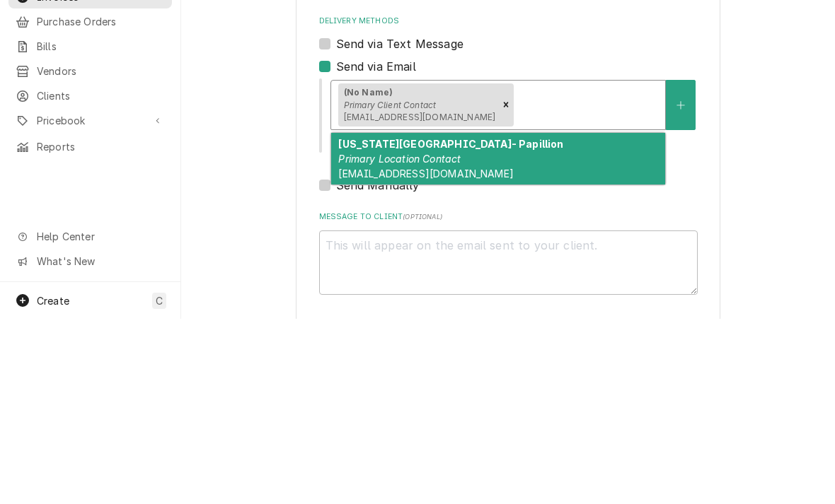
click at [625, 318] on div "Texas Roadhouse- Papillion Primary Location Contact store_papillionne@texasroad…" at bounding box center [498, 344] width 334 height 52
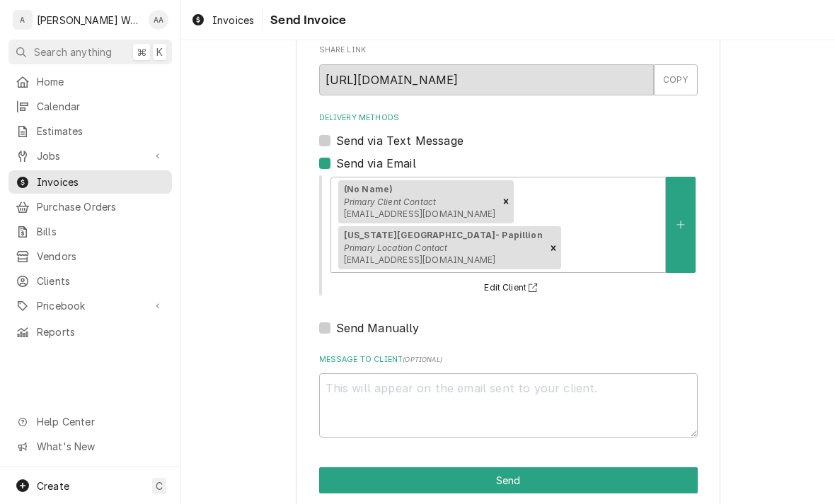
scroll to position [88, 0]
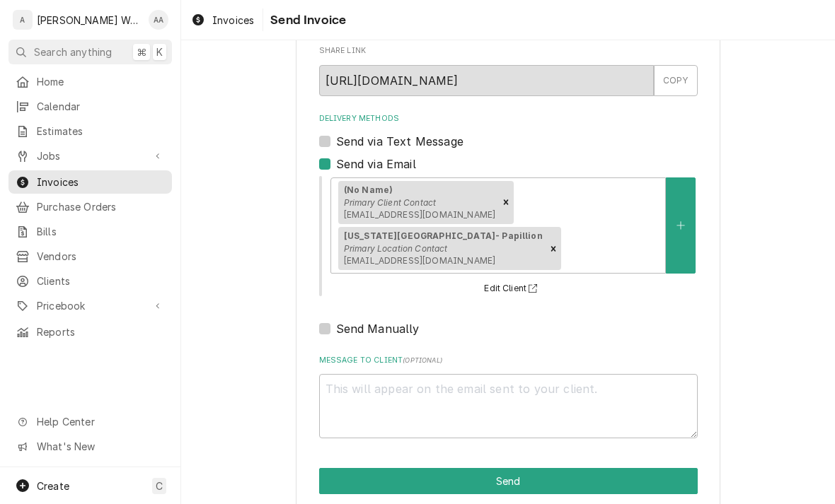
click at [329, 468] on button "Send" at bounding box center [508, 481] width 378 height 26
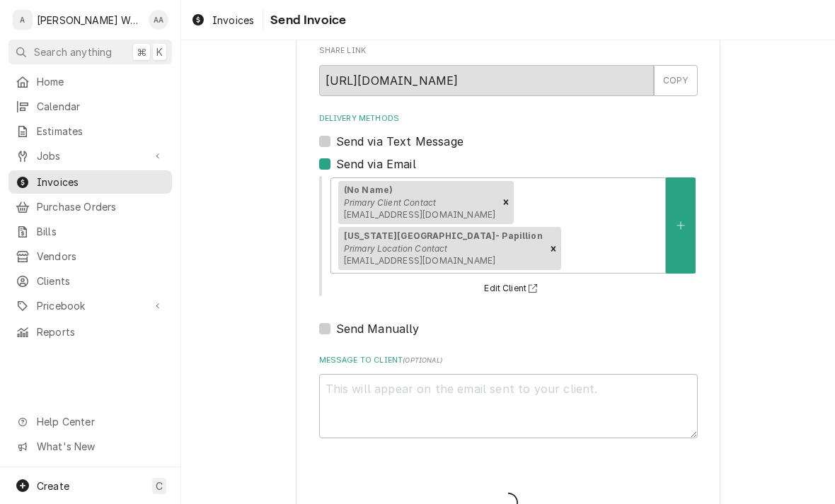
type textarea "x"
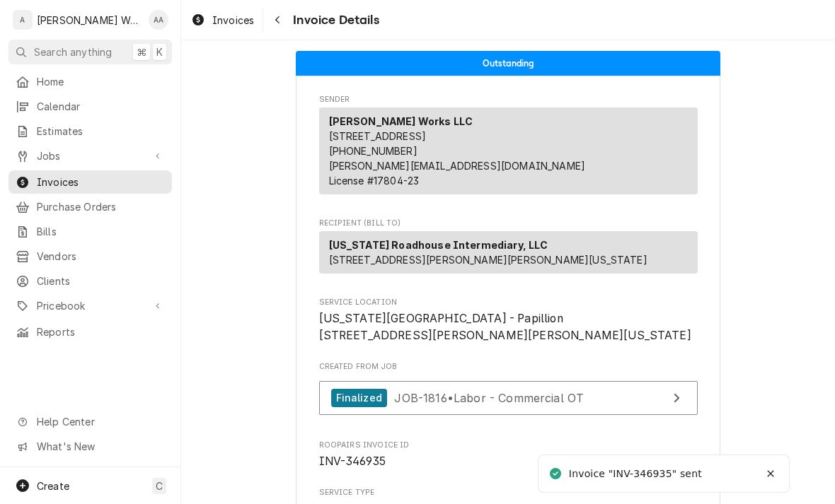
click at [42, 155] on span "Jobs" at bounding box center [90, 156] width 107 height 15
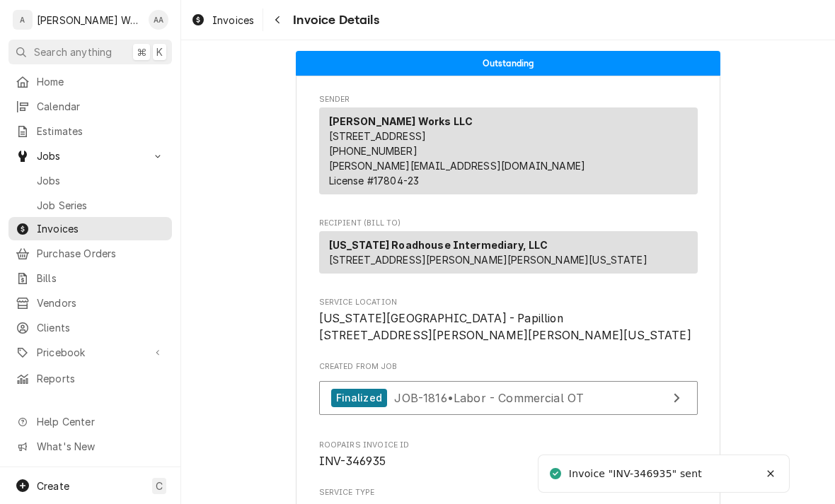
click at [45, 180] on span "Jobs" at bounding box center [101, 180] width 128 height 15
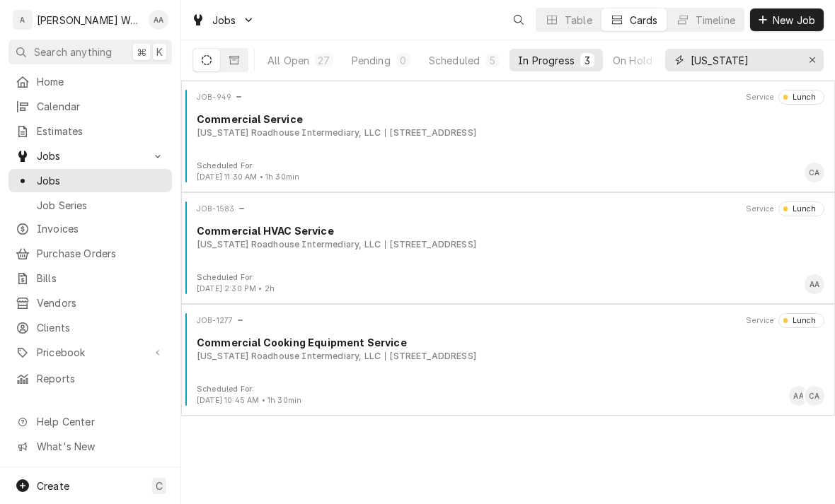
click at [808, 58] on icon "Erase input" at bounding box center [812, 60] width 8 height 10
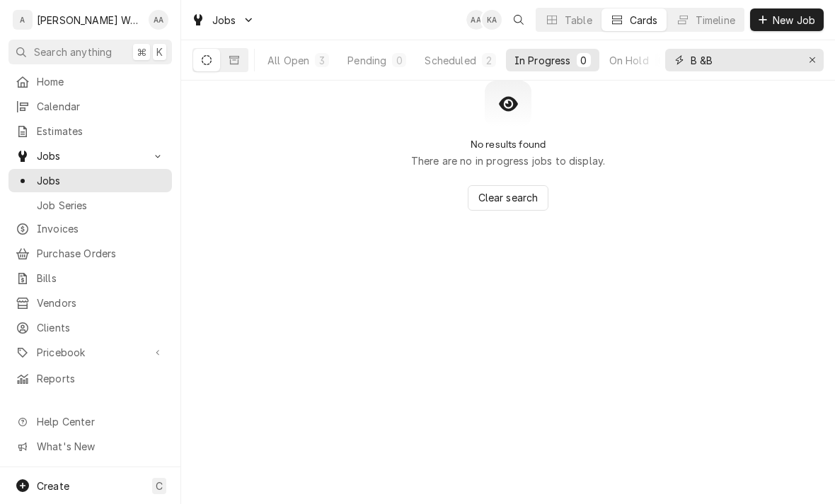
type input "B &B"
click at [291, 62] on div "All Open" at bounding box center [288, 60] width 42 height 15
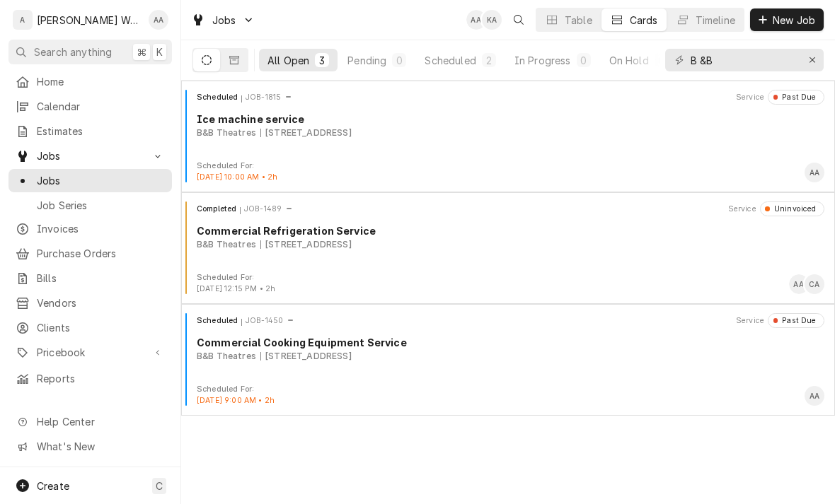
click at [214, 141] on div "Scheduled JOB-1815 Service Past Due Ice machine service B&B Theatres 3555 S 140…" at bounding box center [508, 125] width 642 height 71
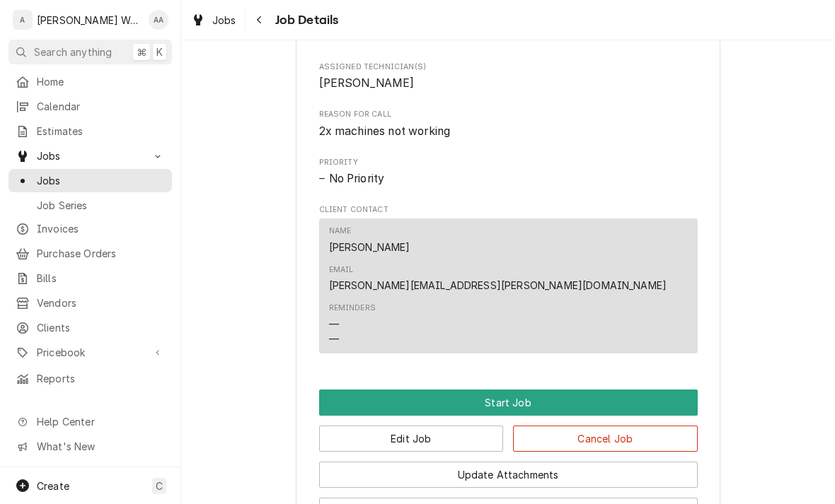
scroll to position [603, 0]
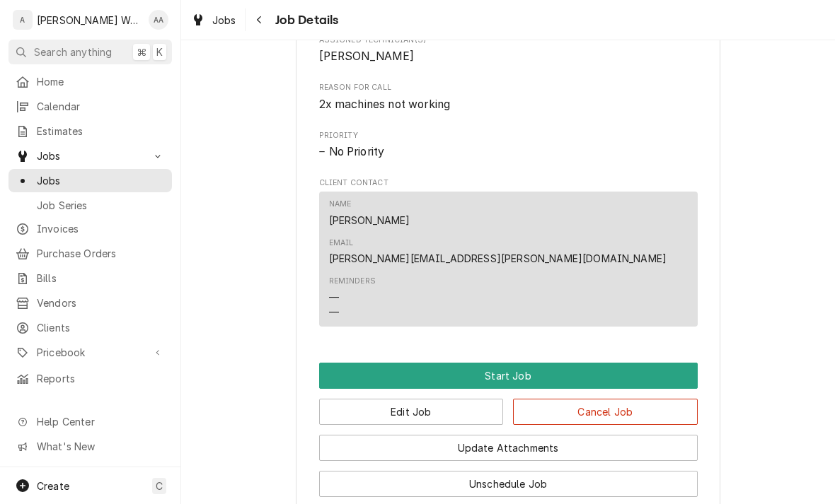
click at [656, 363] on button "Start Job" at bounding box center [508, 376] width 378 height 26
